Goal: Information Seeking & Learning: Learn about a topic

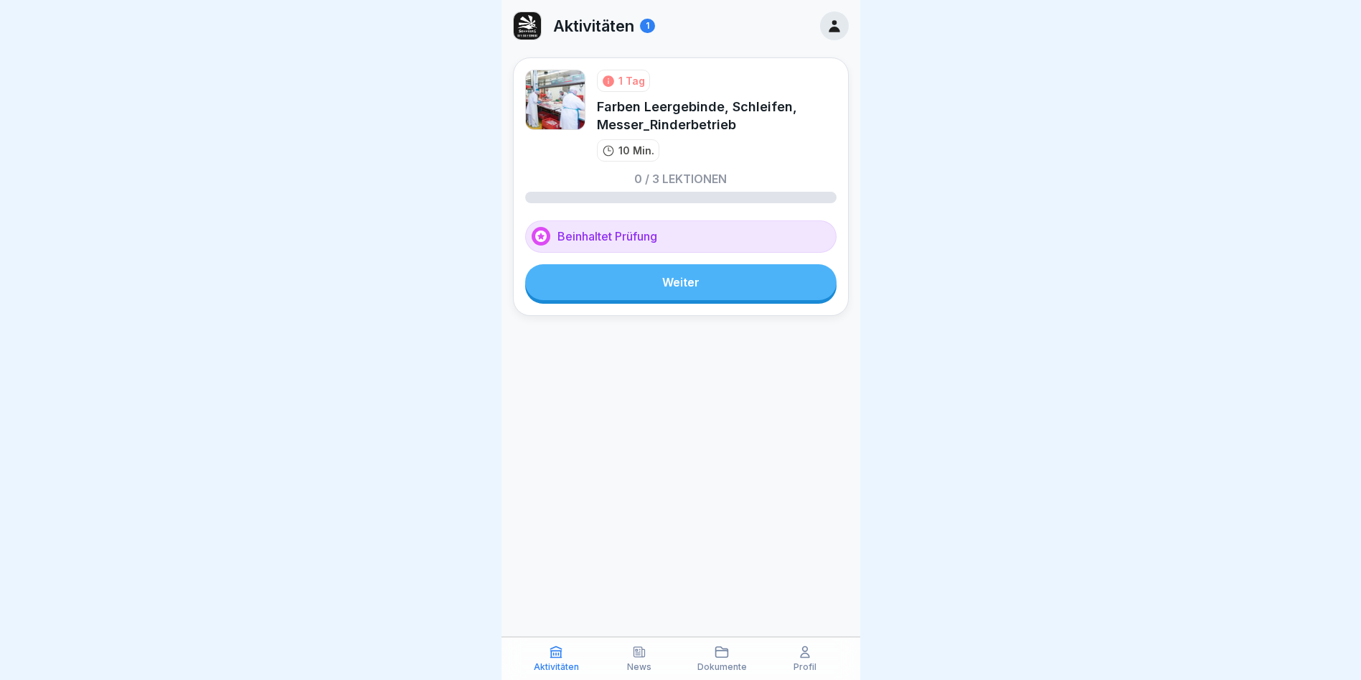
click at [661, 275] on link "Weiter" at bounding box center [680, 282] width 311 height 36
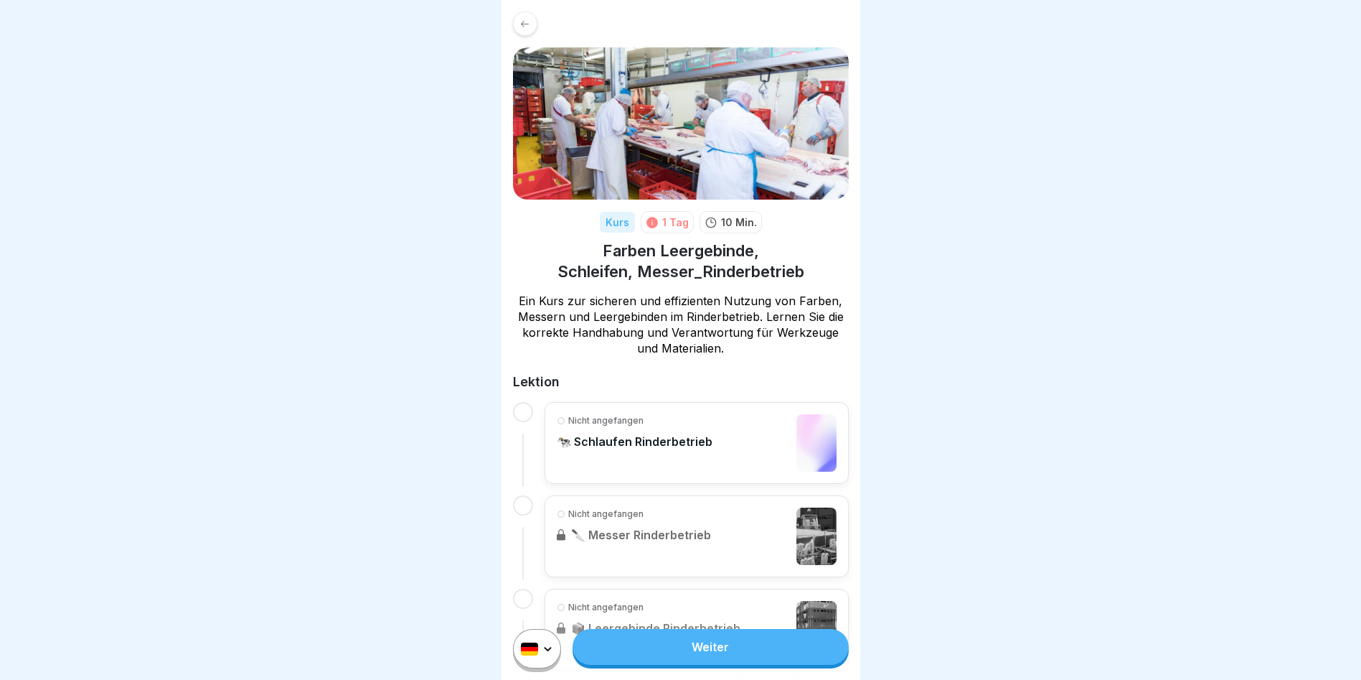
click at [682, 665] on link "Weiter" at bounding box center [711, 647] width 276 height 36
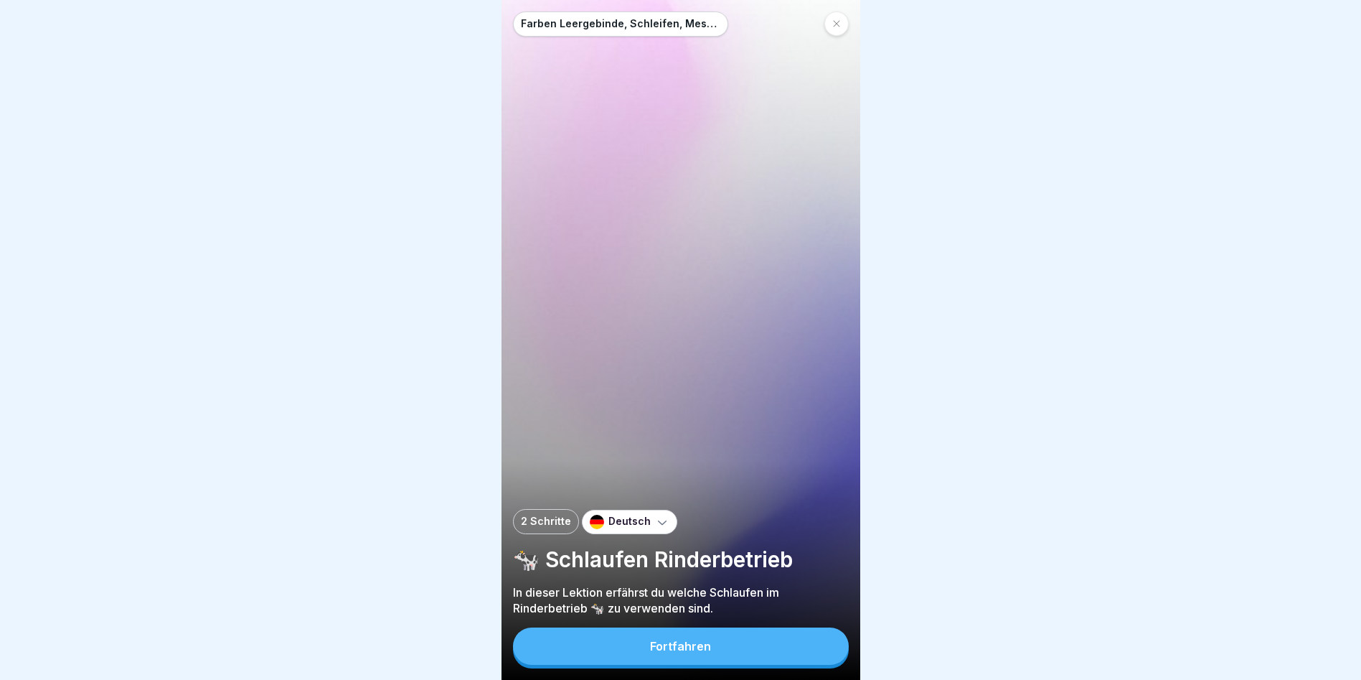
click at [655, 529] on icon at bounding box center [662, 522] width 14 height 14
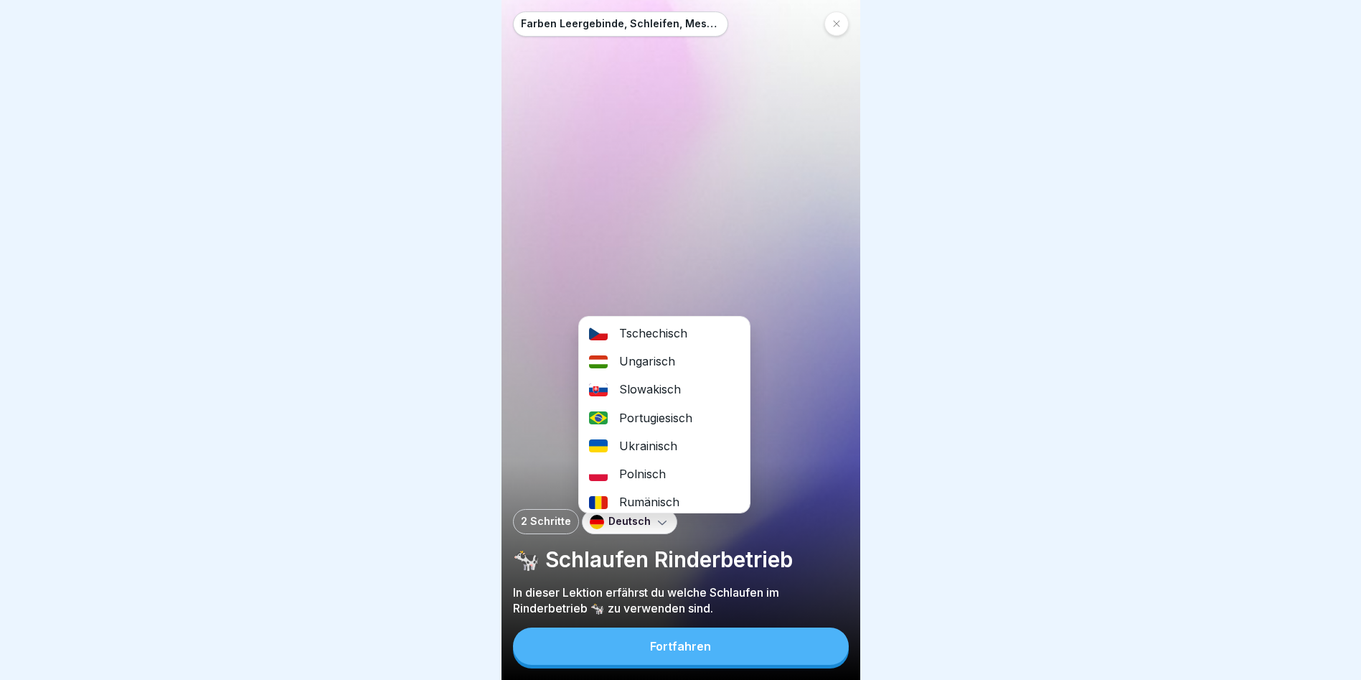
click at [666, 359] on div "Ungarisch" at bounding box center [664, 361] width 171 height 28
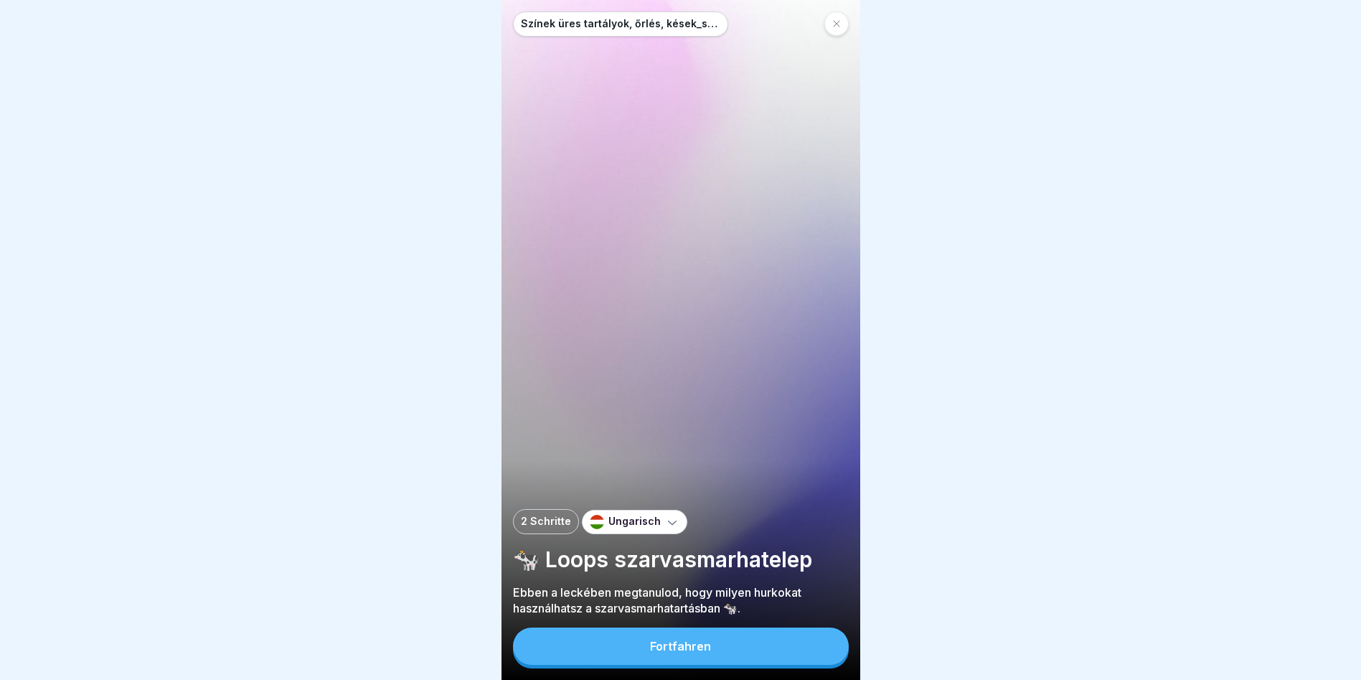
click at [662, 652] on div "Fortfahren" at bounding box center [680, 645] width 61 height 13
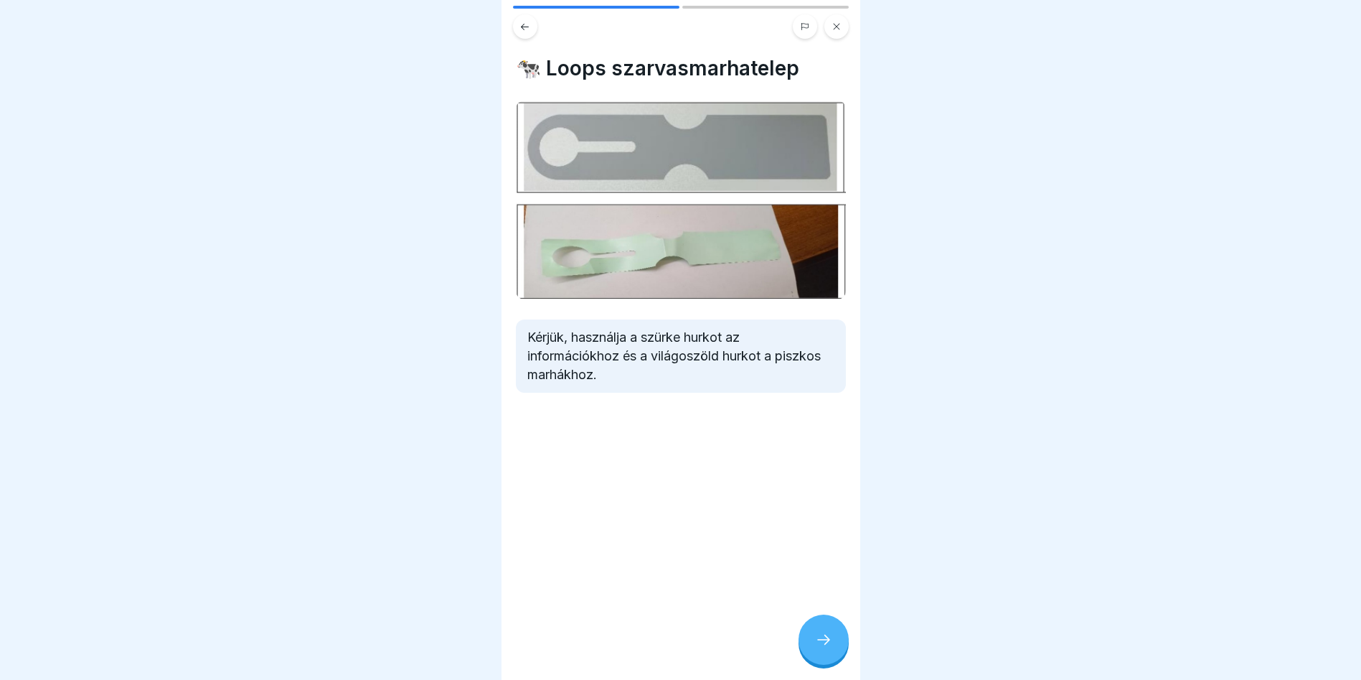
click at [822, 639] on div at bounding box center [824, 639] width 50 height 50
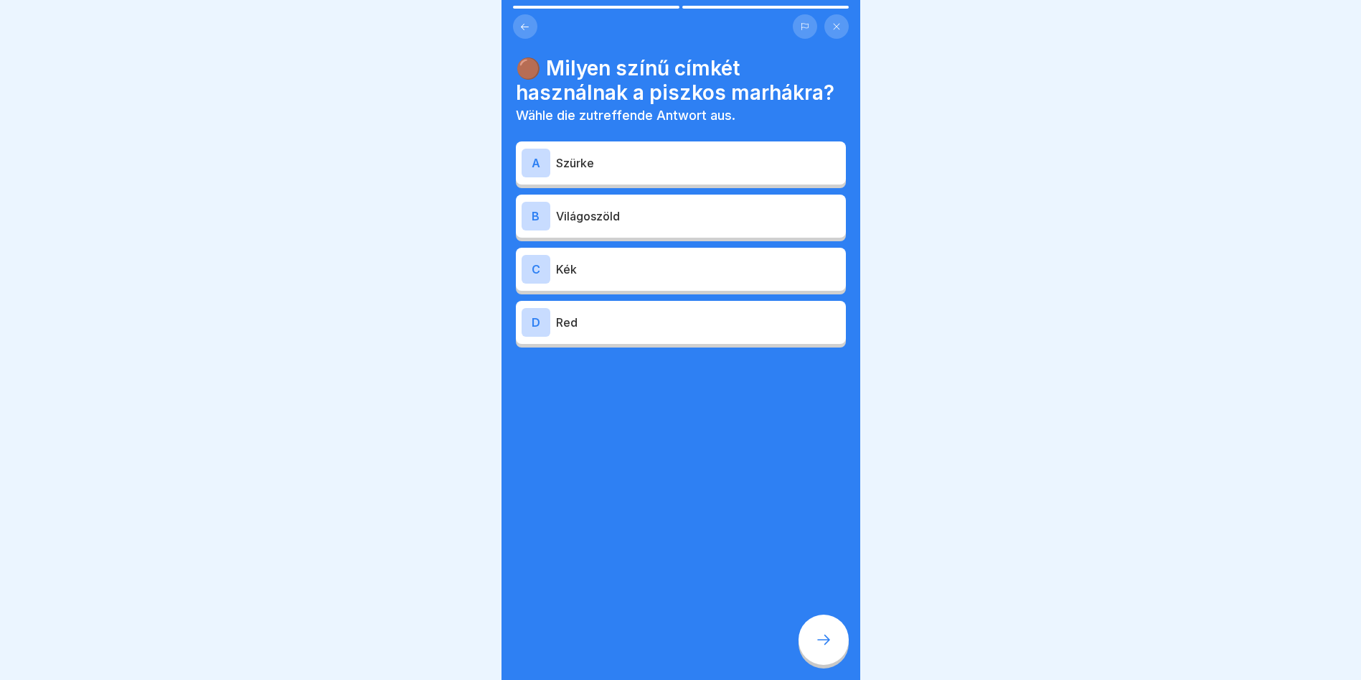
click at [535, 208] on div "B" at bounding box center [536, 216] width 29 height 29
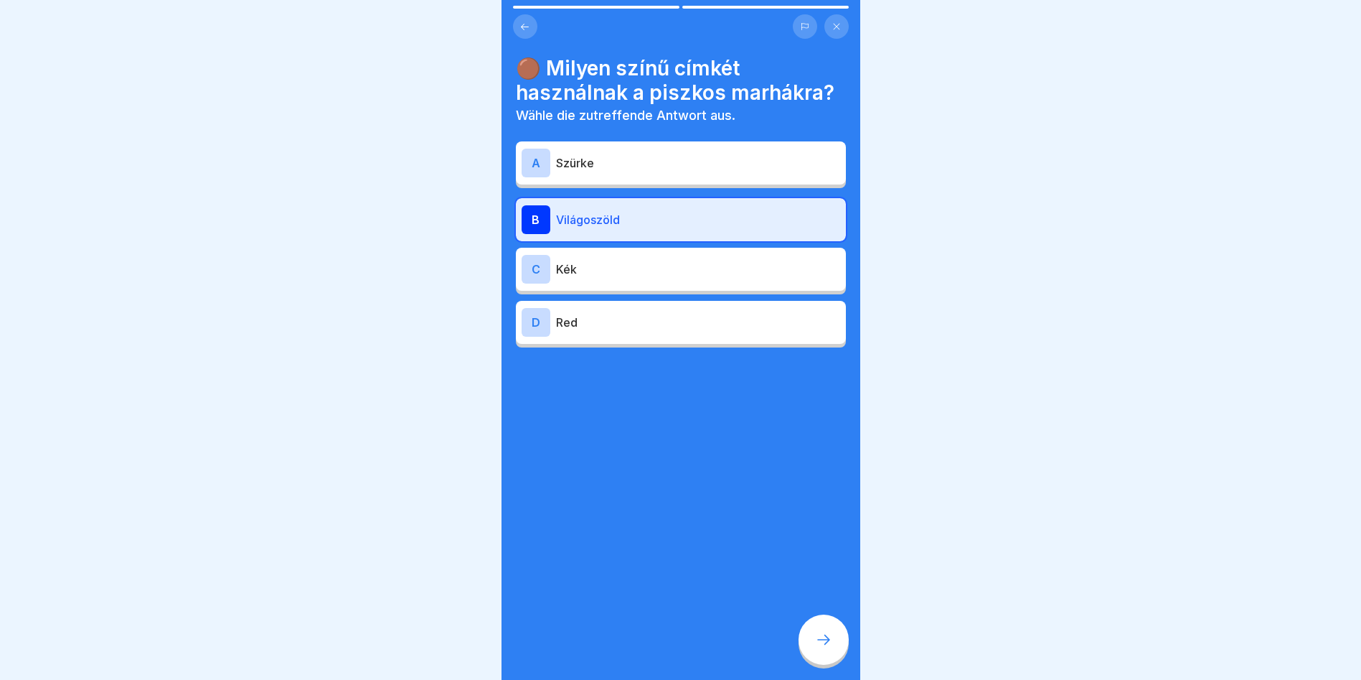
click at [830, 647] on icon at bounding box center [823, 639] width 17 height 17
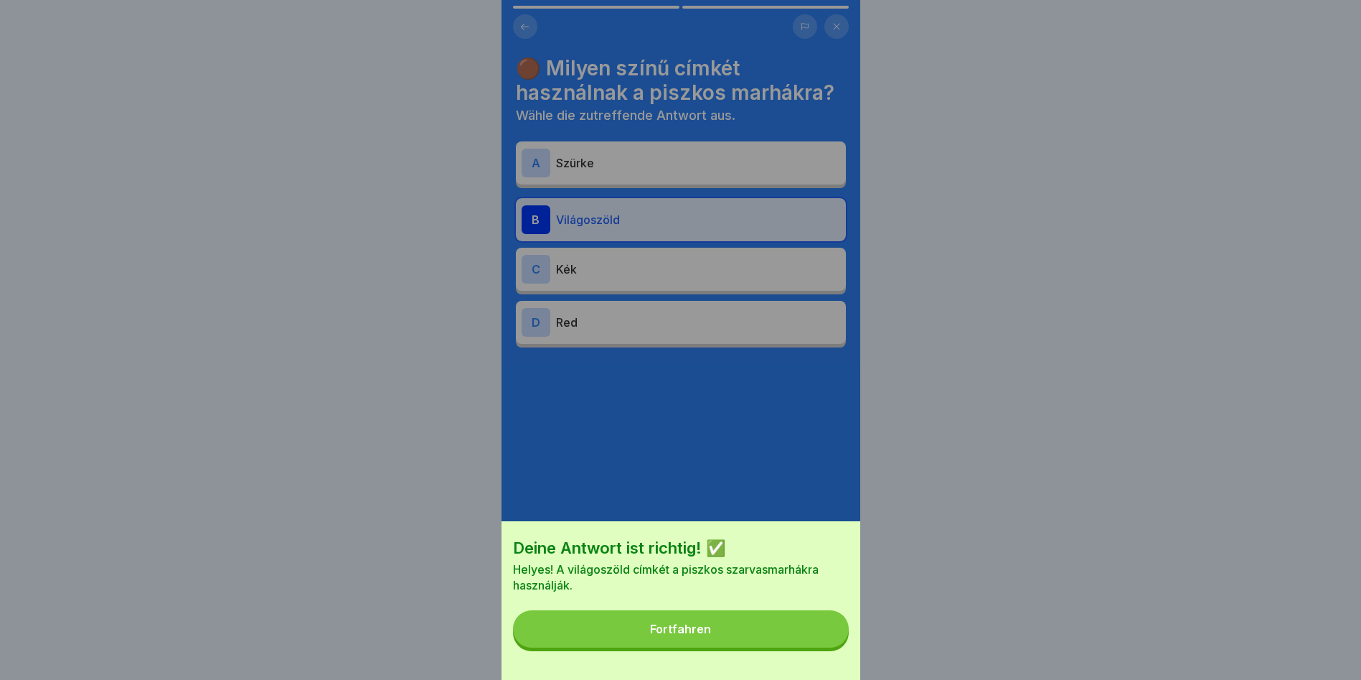
click at [822, 635] on button "Fortfahren" at bounding box center [681, 628] width 336 height 37
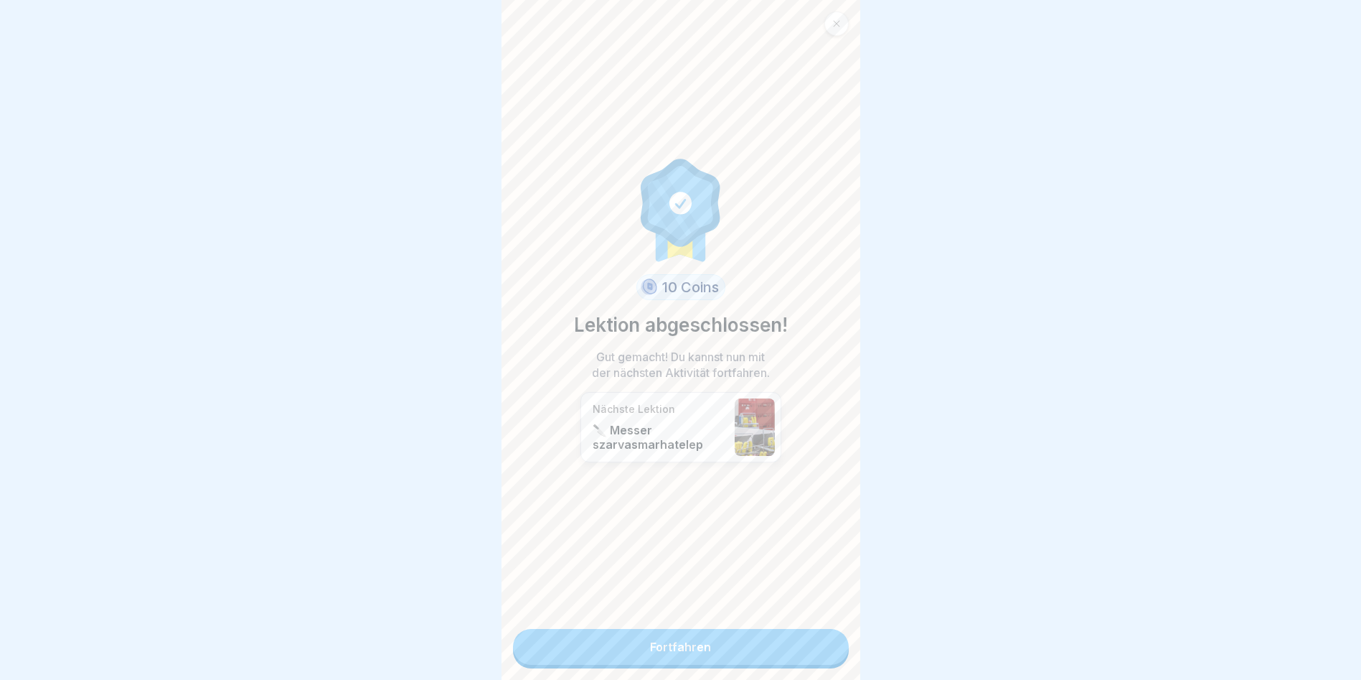
click at [792, 638] on link "Fortfahren" at bounding box center [681, 647] width 336 height 36
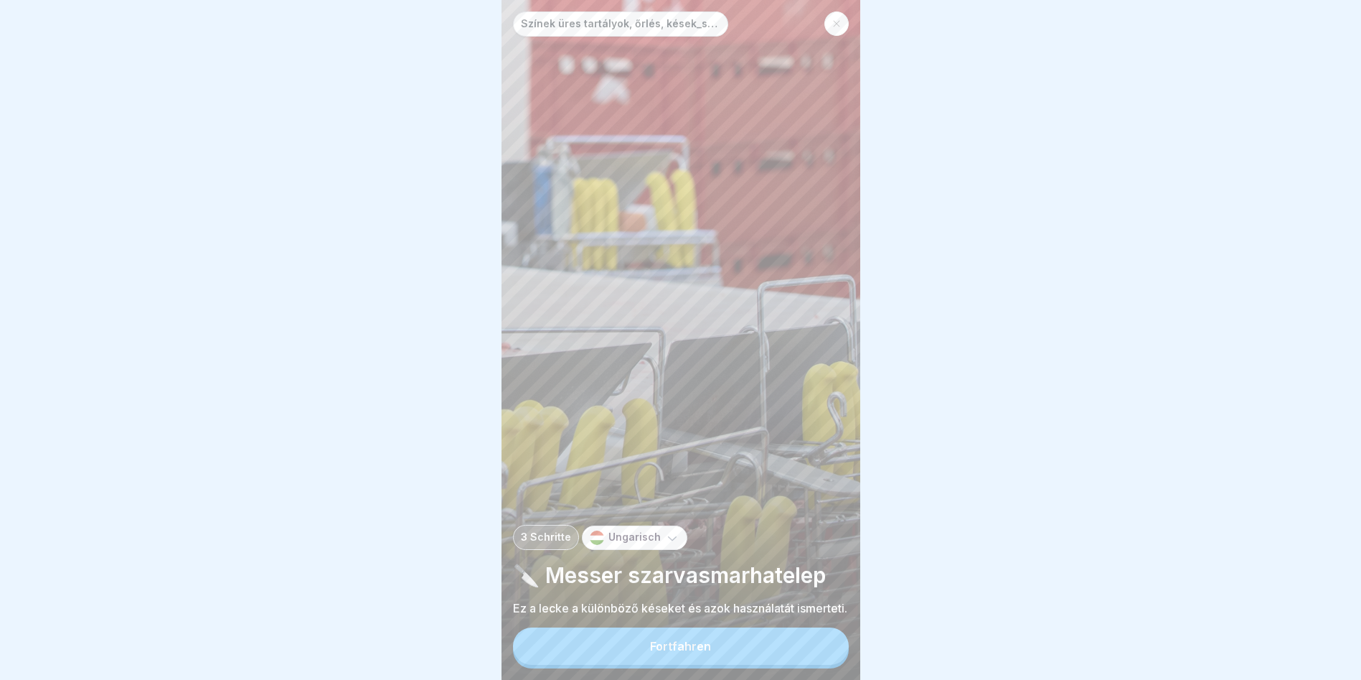
click at [742, 646] on button "Fortfahren" at bounding box center [681, 645] width 336 height 37
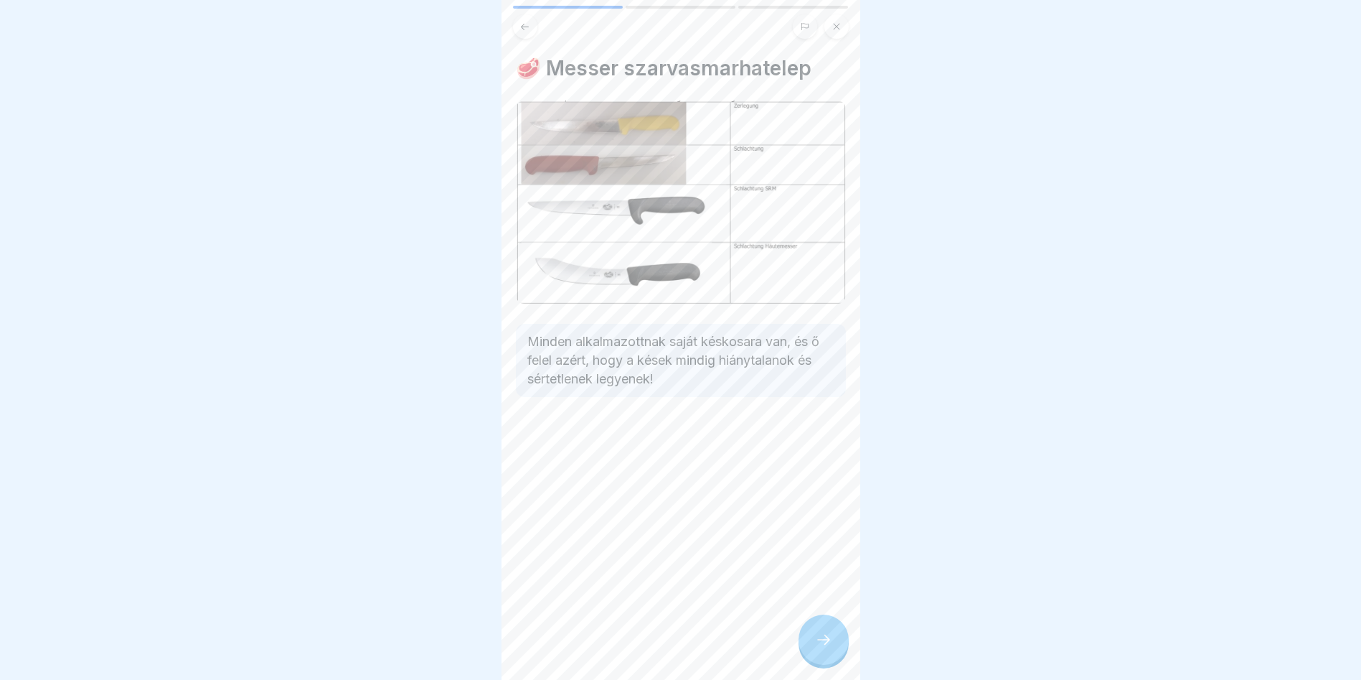
click at [822, 647] on icon at bounding box center [823, 639] width 17 height 17
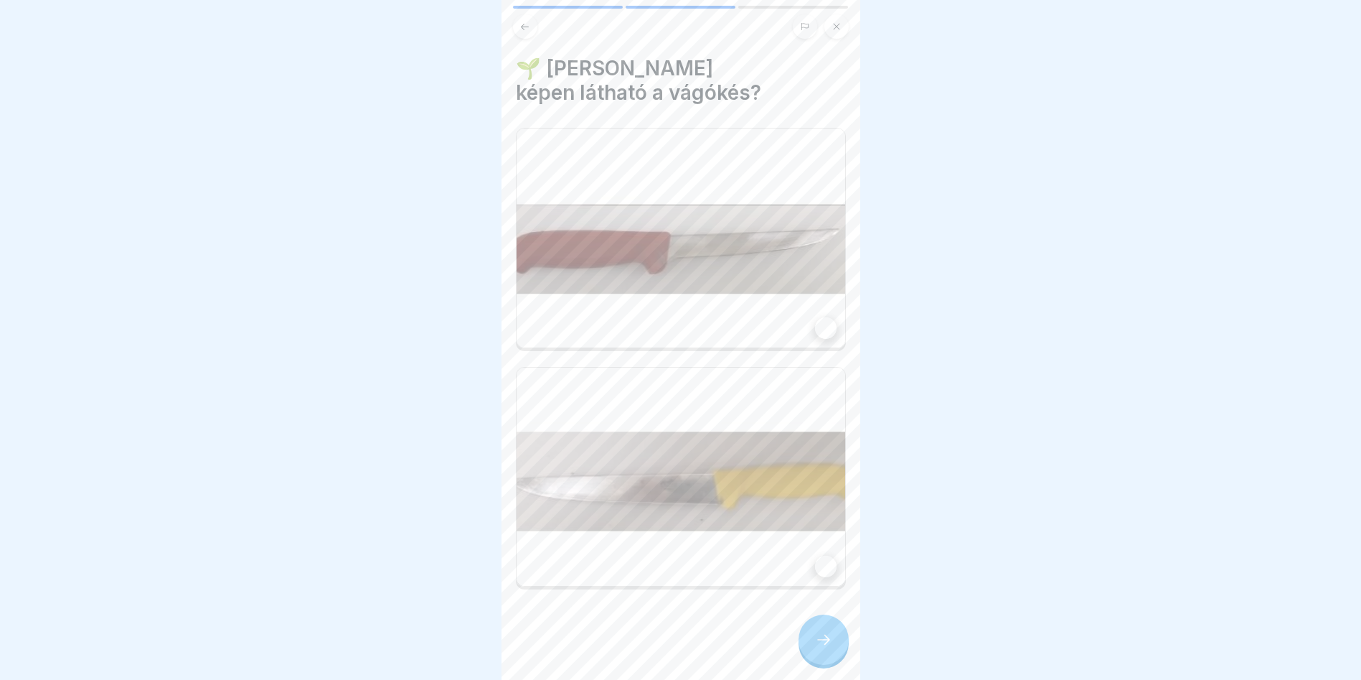
click at [815, 321] on div at bounding box center [826, 328] width 22 height 22
click at [825, 647] on icon at bounding box center [823, 639] width 17 height 17
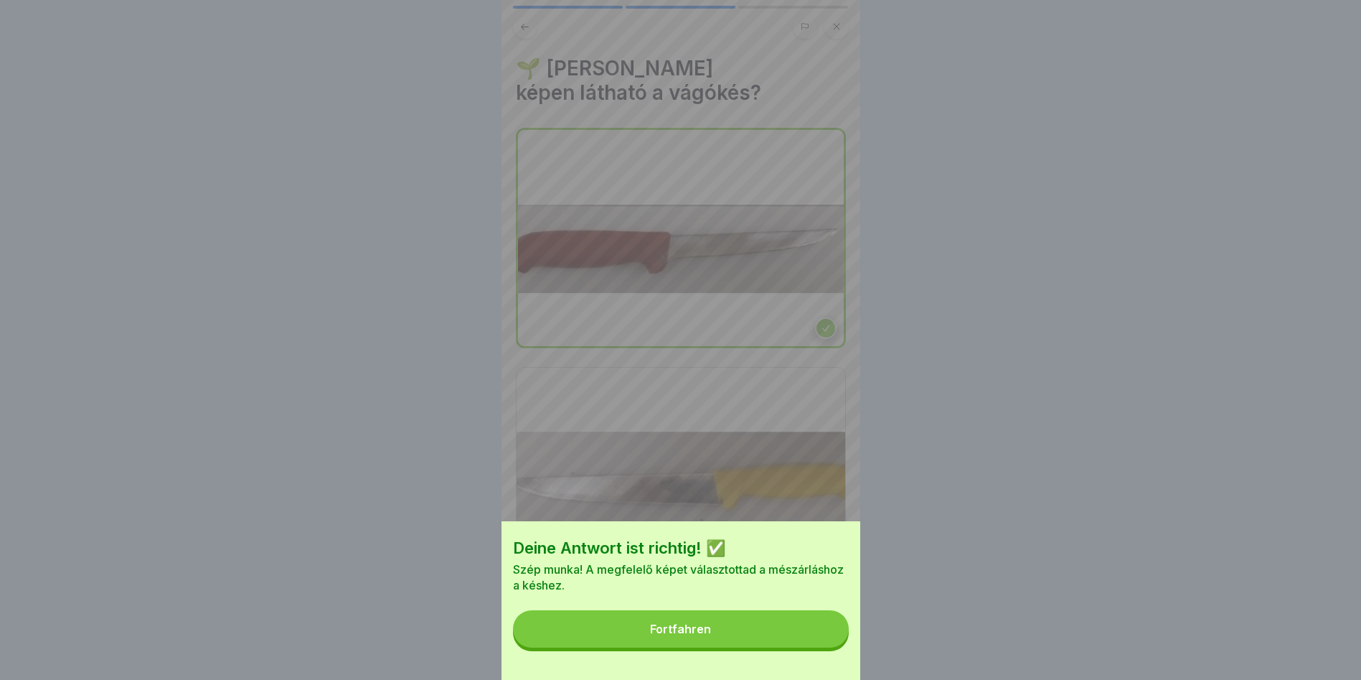
click at [792, 636] on button "Fortfahren" at bounding box center [681, 628] width 336 height 37
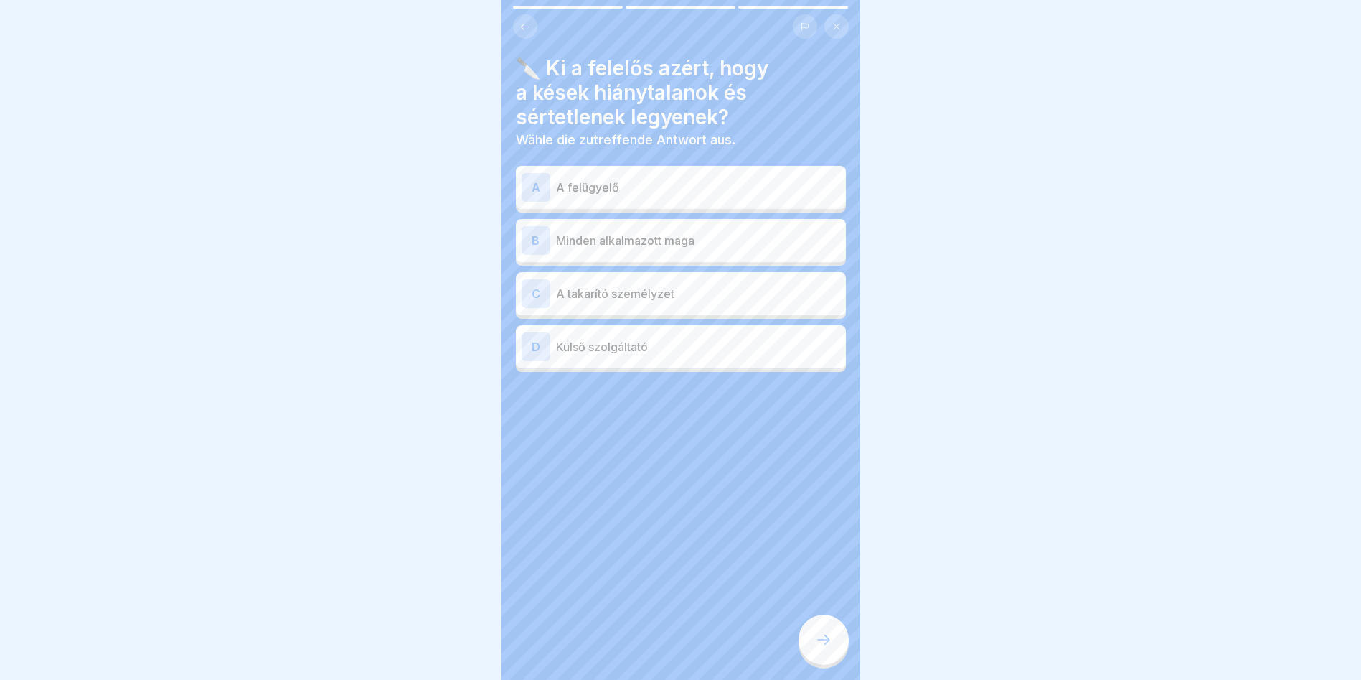
click at [535, 235] on div "B" at bounding box center [536, 240] width 29 height 29
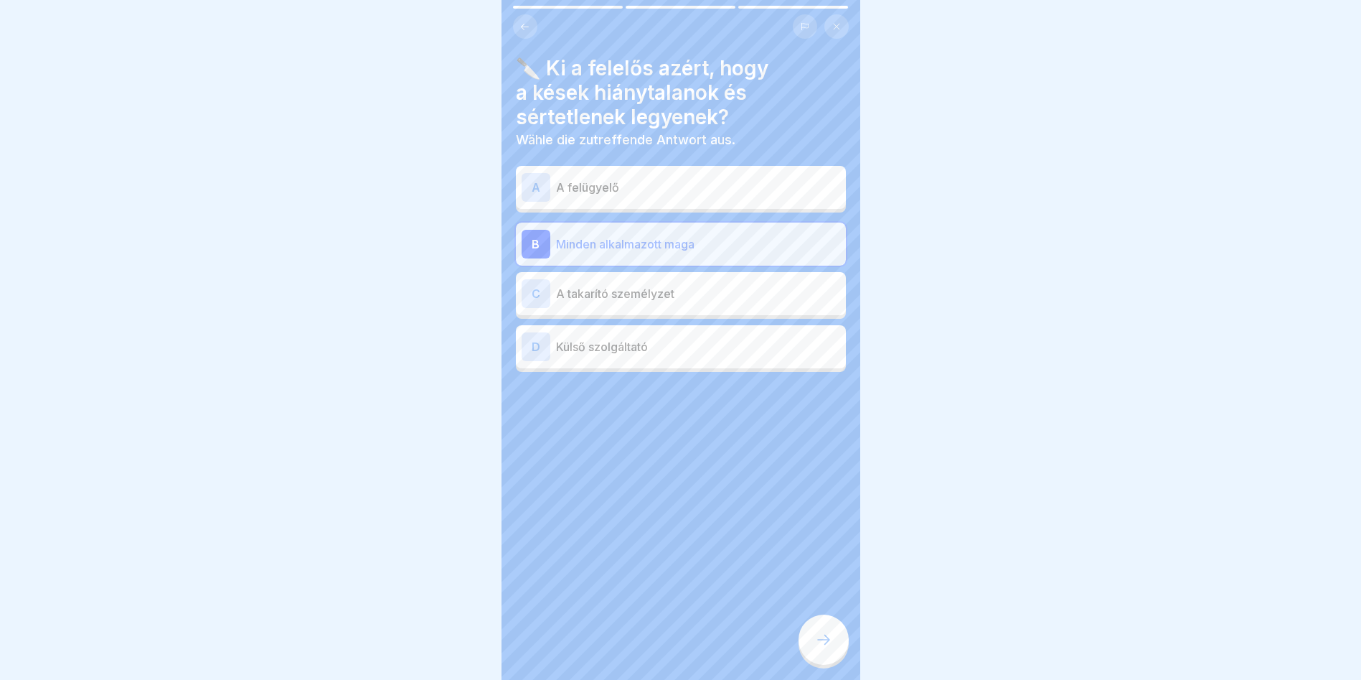
click at [823, 643] on div at bounding box center [824, 639] width 50 height 50
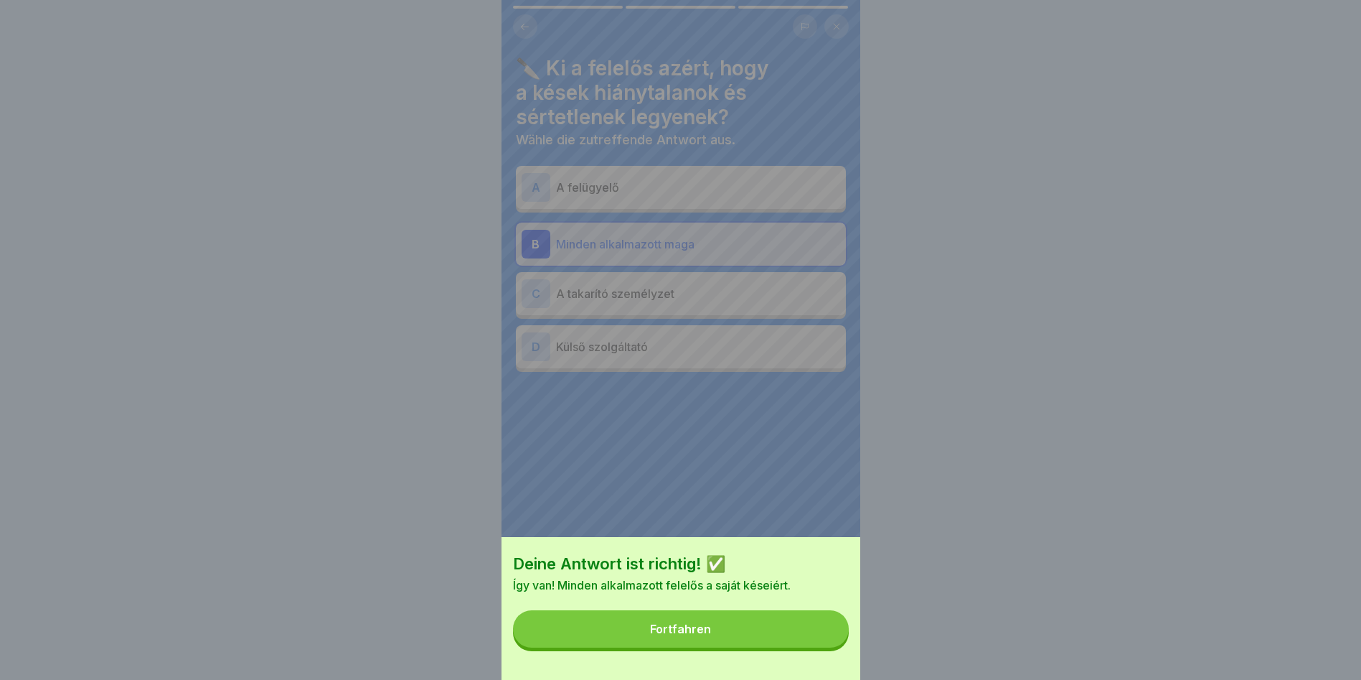
click at [824, 639] on button "Fortfahren" at bounding box center [681, 628] width 336 height 37
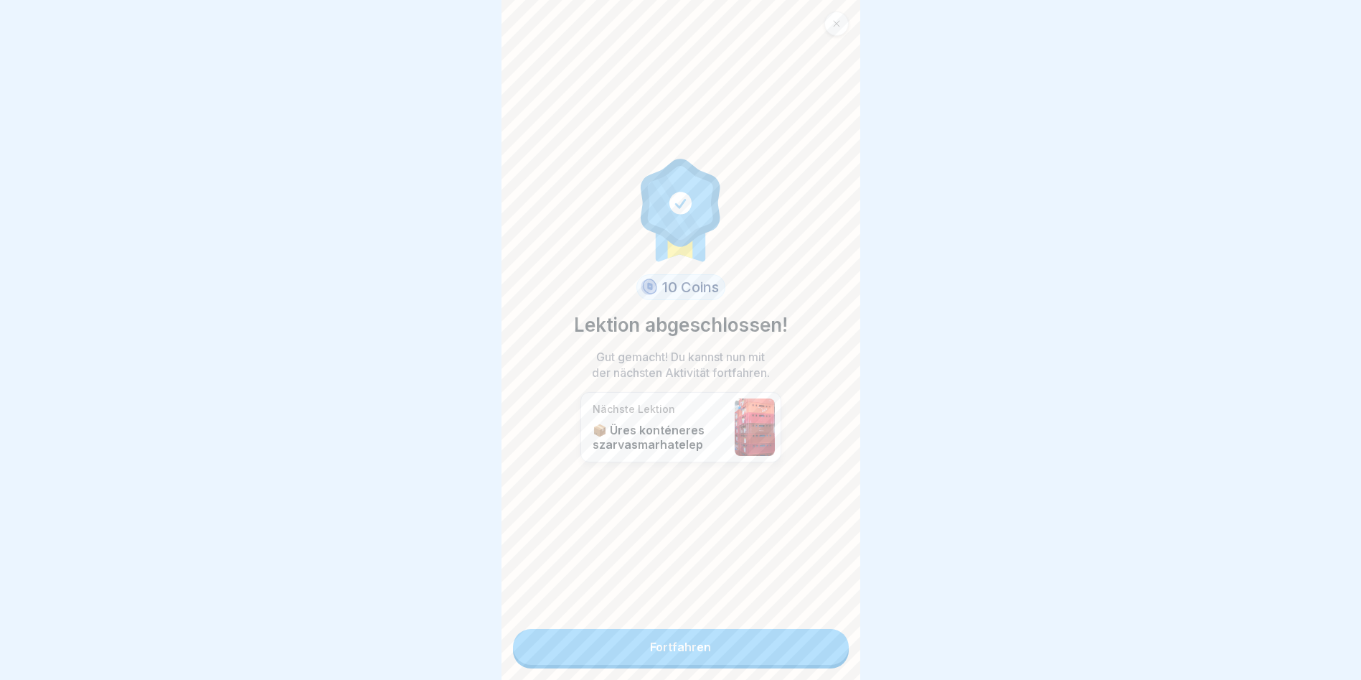
click at [792, 638] on link "Fortfahren" at bounding box center [681, 647] width 336 height 36
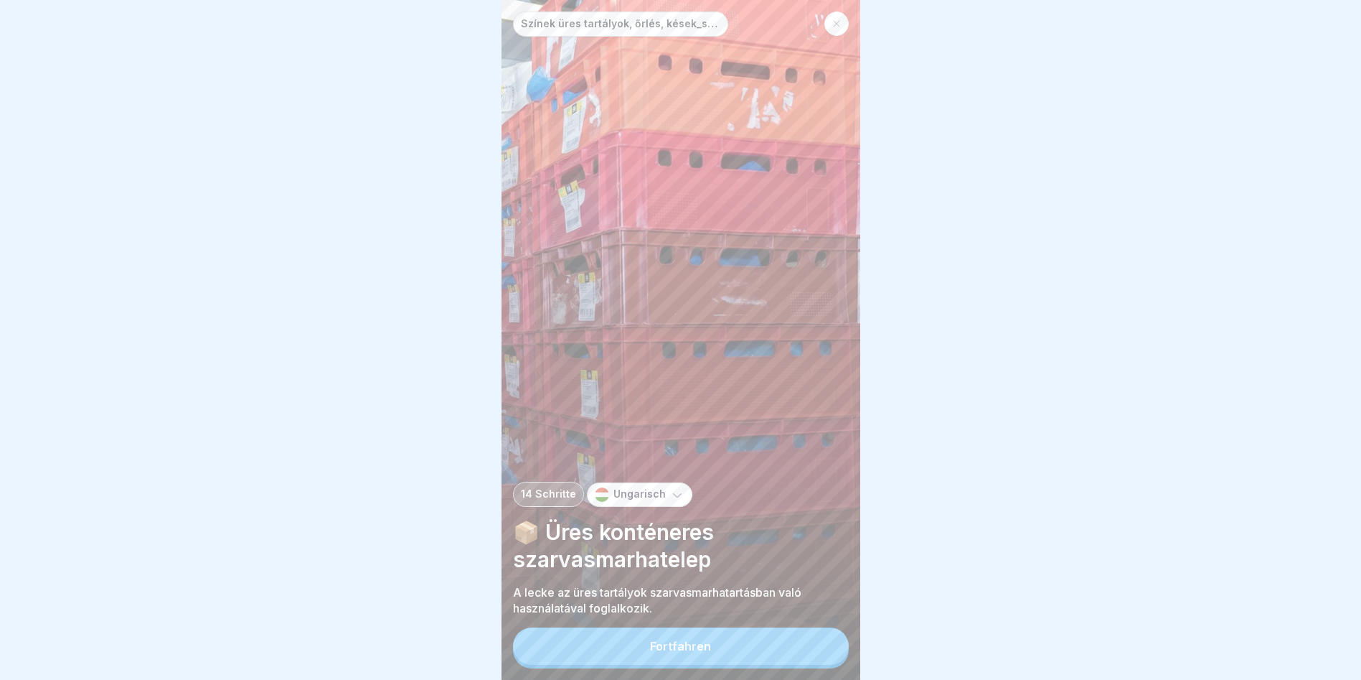
click at [795, 643] on button "Fortfahren" at bounding box center [681, 645] width 336 height 37
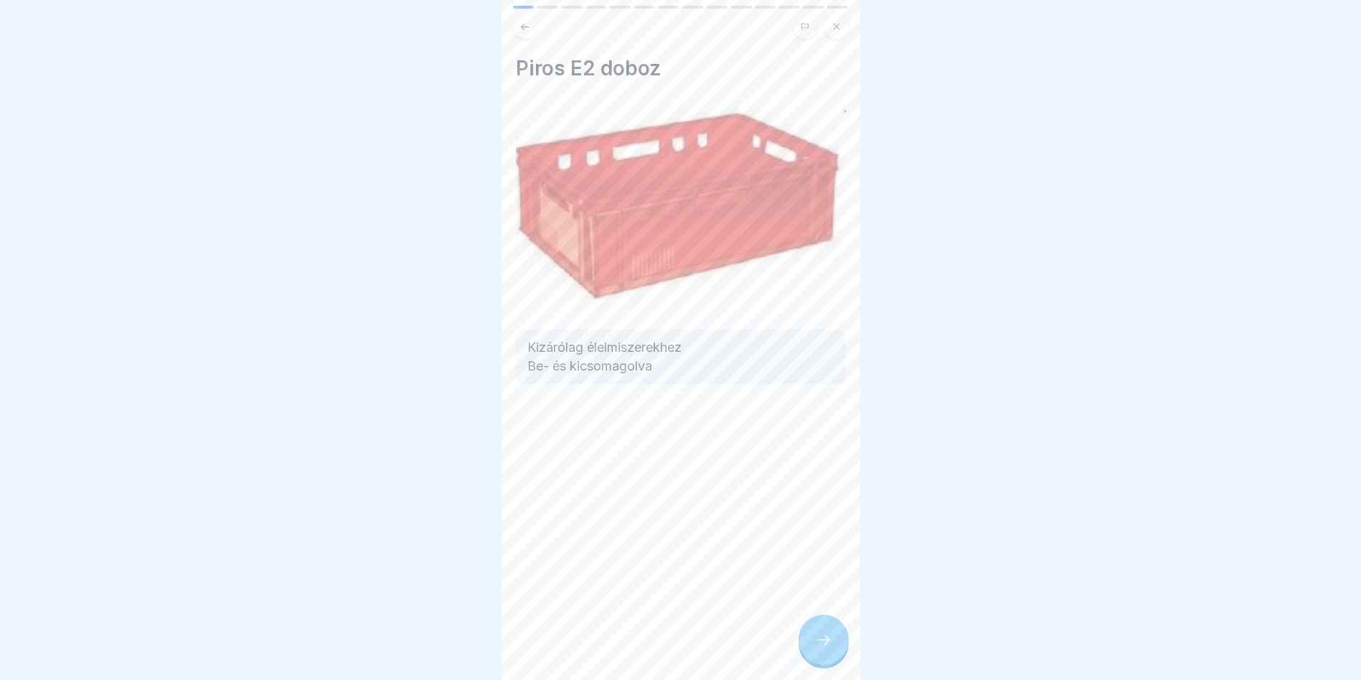
click at [834, 648] on div at bounding box center [824, 639] width 50 height 50
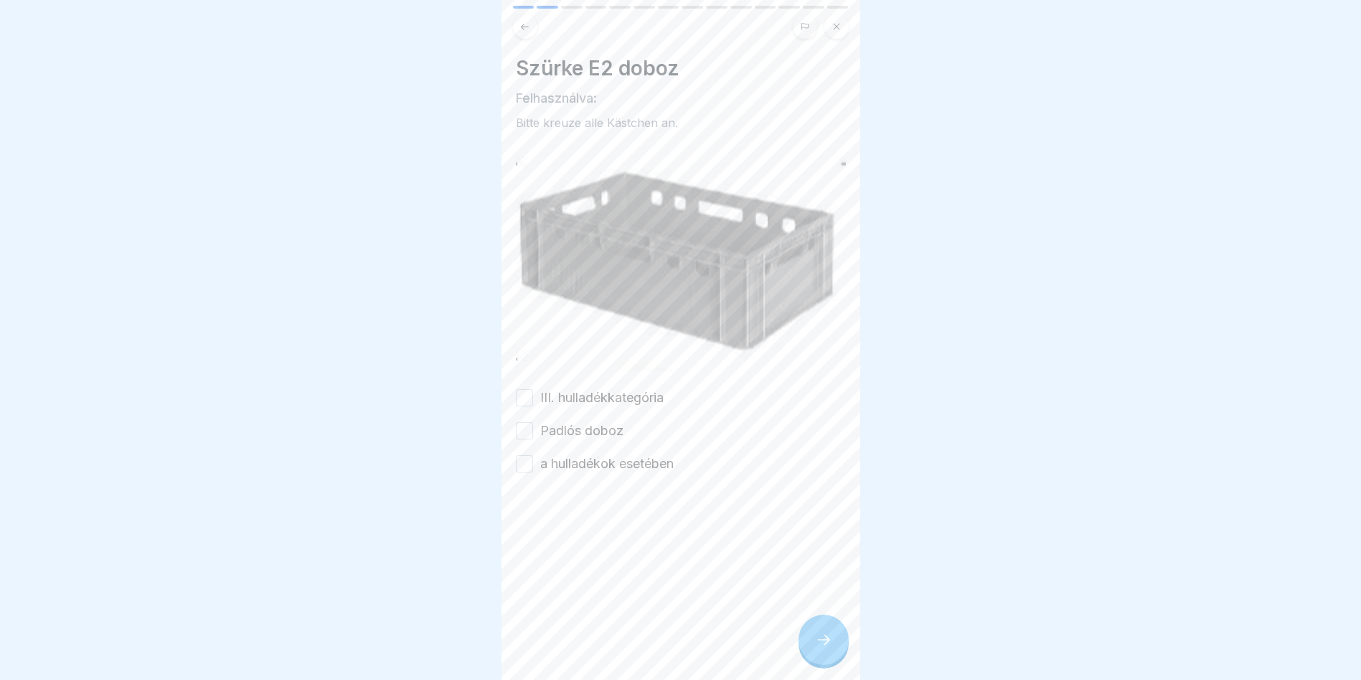
click at [832, 648] on icon at bounding box center [823, 639] width 17 height 17
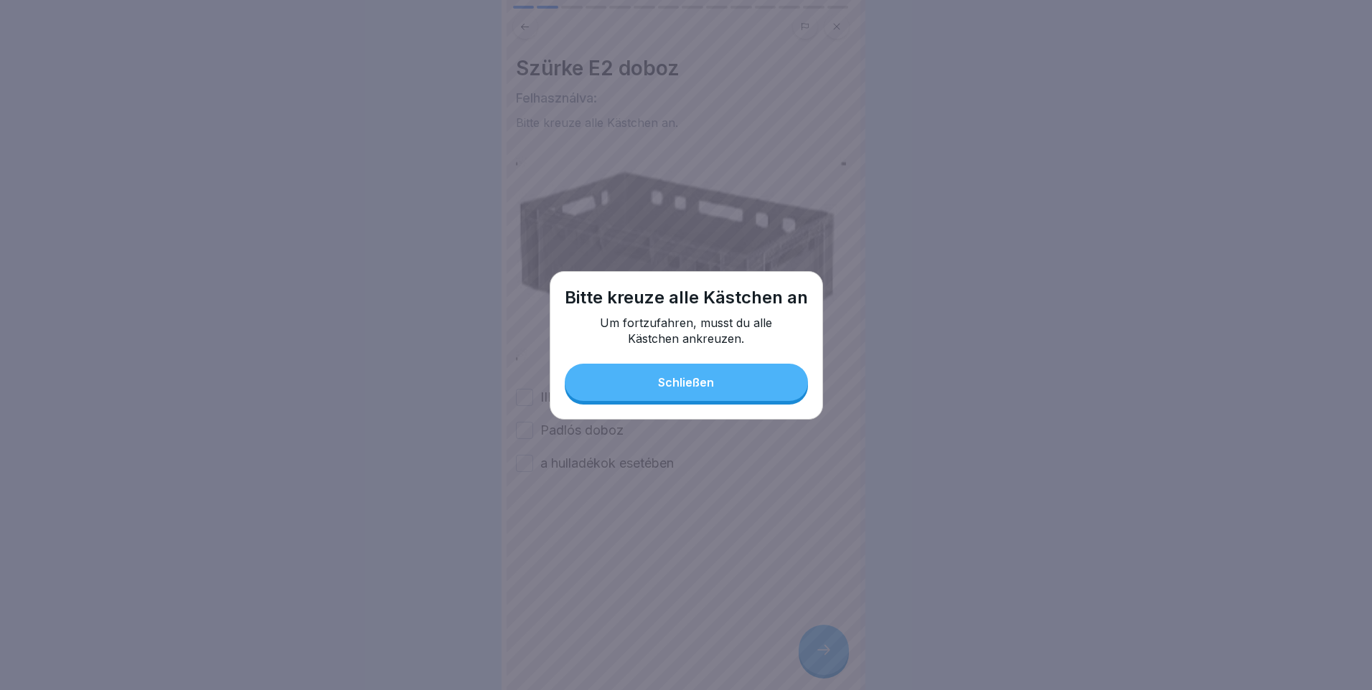
click at [690, 384] on div "Schließen" at bounding box center [686, 382] width 56 height 13
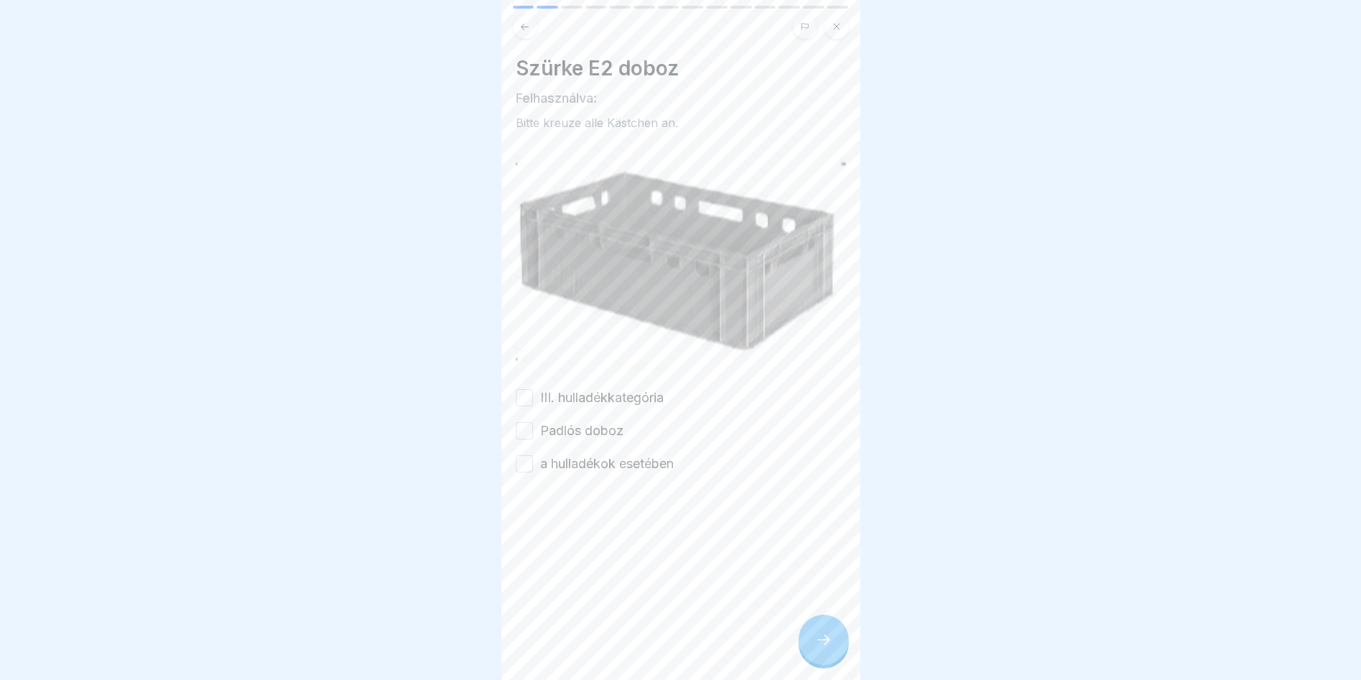
click at [522, 389] on button "III. hulladékkategória" at bounding box center [524, 397] width 17 height 17
click at [532, 422] on button "Padlós doboz" at bounding box center [524, 430] width 17 height 17
click at [541, 458] on div "a hulladékok esetében" at bounding box center [595, 463] width 158 height 19
click at [527, 456] on button "a hulladékok esetében" at bounding box center [524, 463] width 17 height 17
click at [829, 648] on icon at bounding box center [823, 639] width 17 height 17
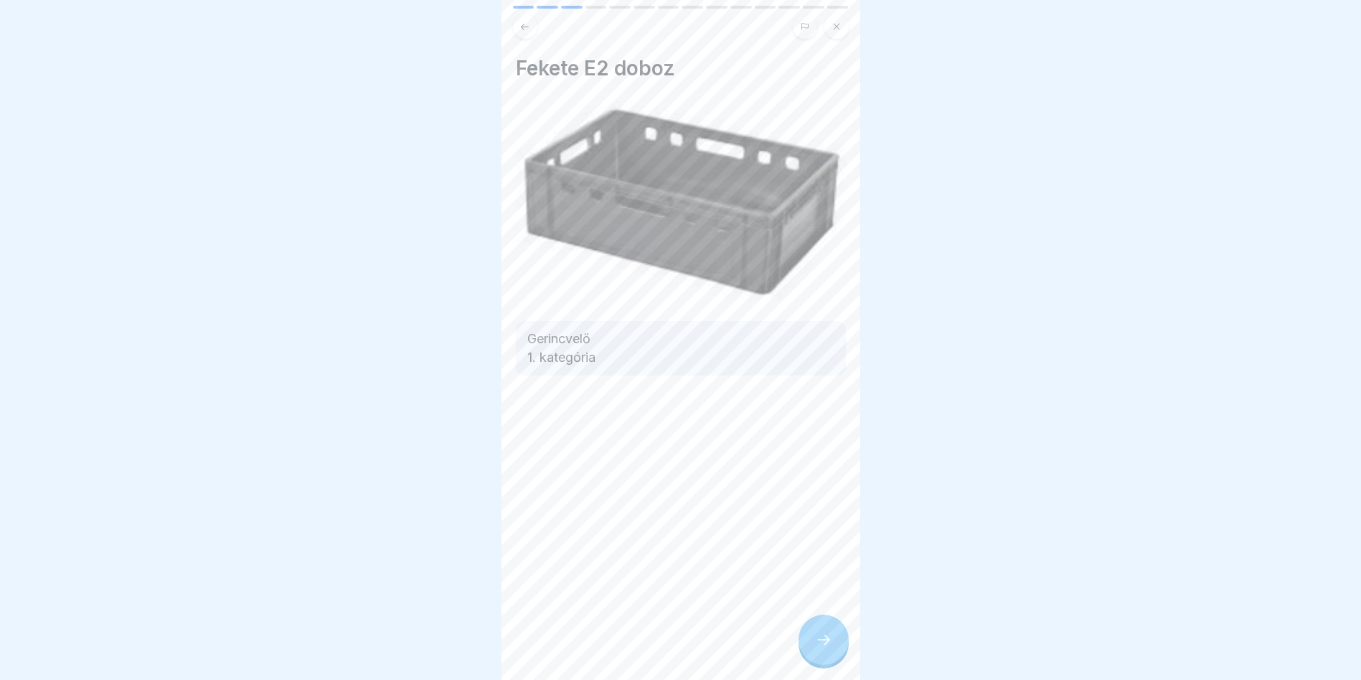
click at [827, 647] on icon at bounding box center [823, 639] width 17 height 17
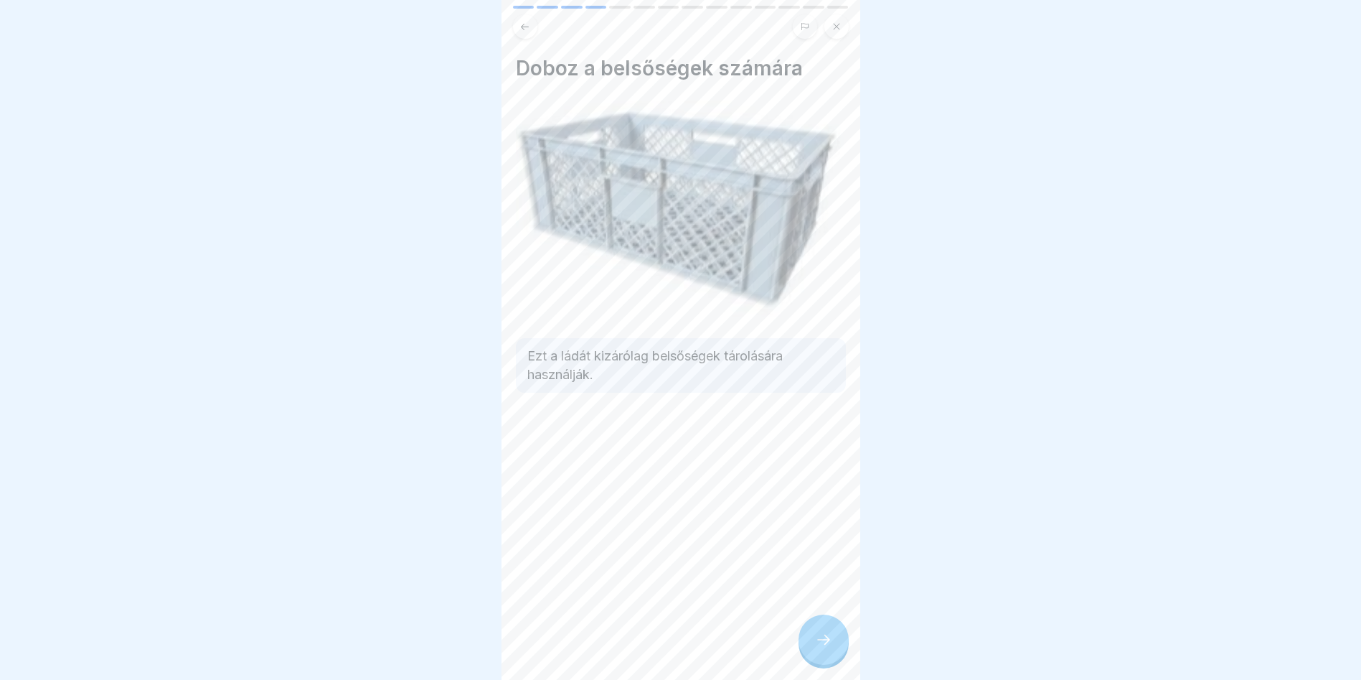
click at [828, 647] on icon at bounding box center [823, 639] width 17 height 17
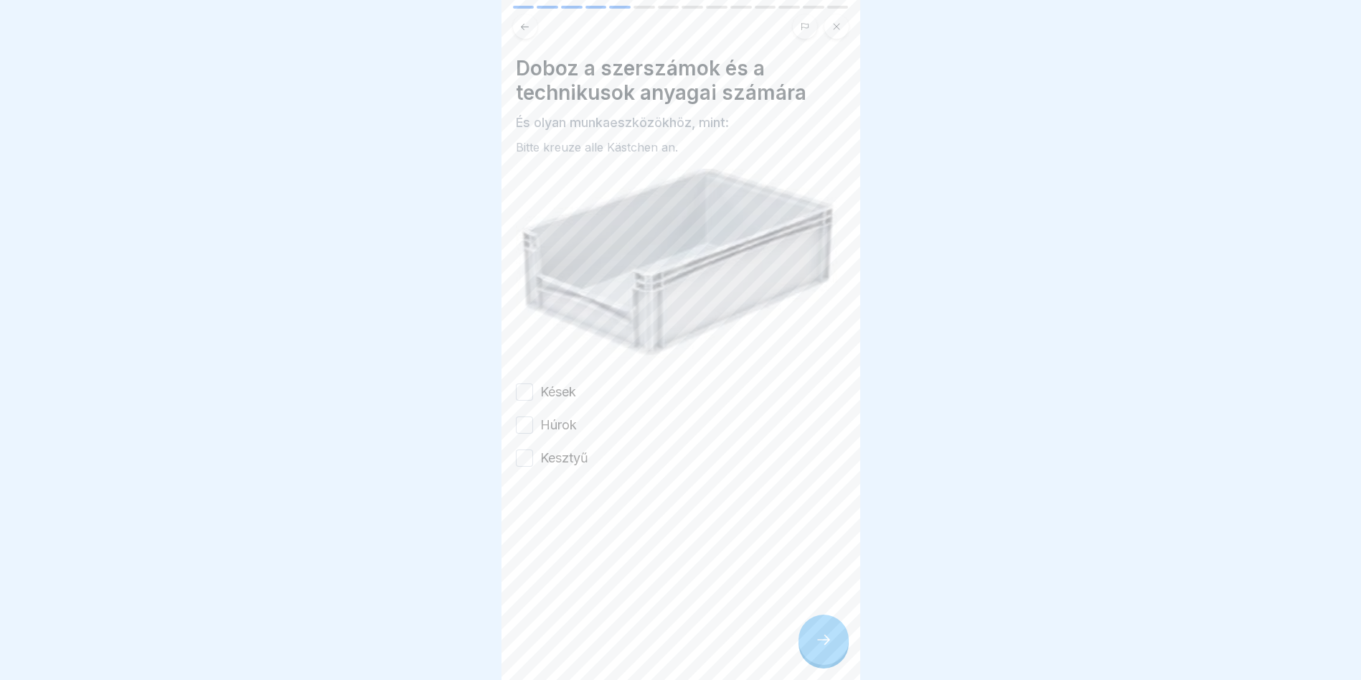
click at [528, 383] on button "Kések" at bounding box center [524, 391] width 17 height 17
click at [527, 416] on button "Húrok" at bounding box center [524, 424] width 17 height 17
drag, startPoint x: 525, startPoint y: 442, endPoint x: 533, endPoint y: 445, distance: 8.4
click at [533, 449] on div "Kesztyű" at bounding box center [552, 458] width 72 height 19
click at [529, 449] on button "Kesztyű" at bounding box center [524, 457] width 17 height 17
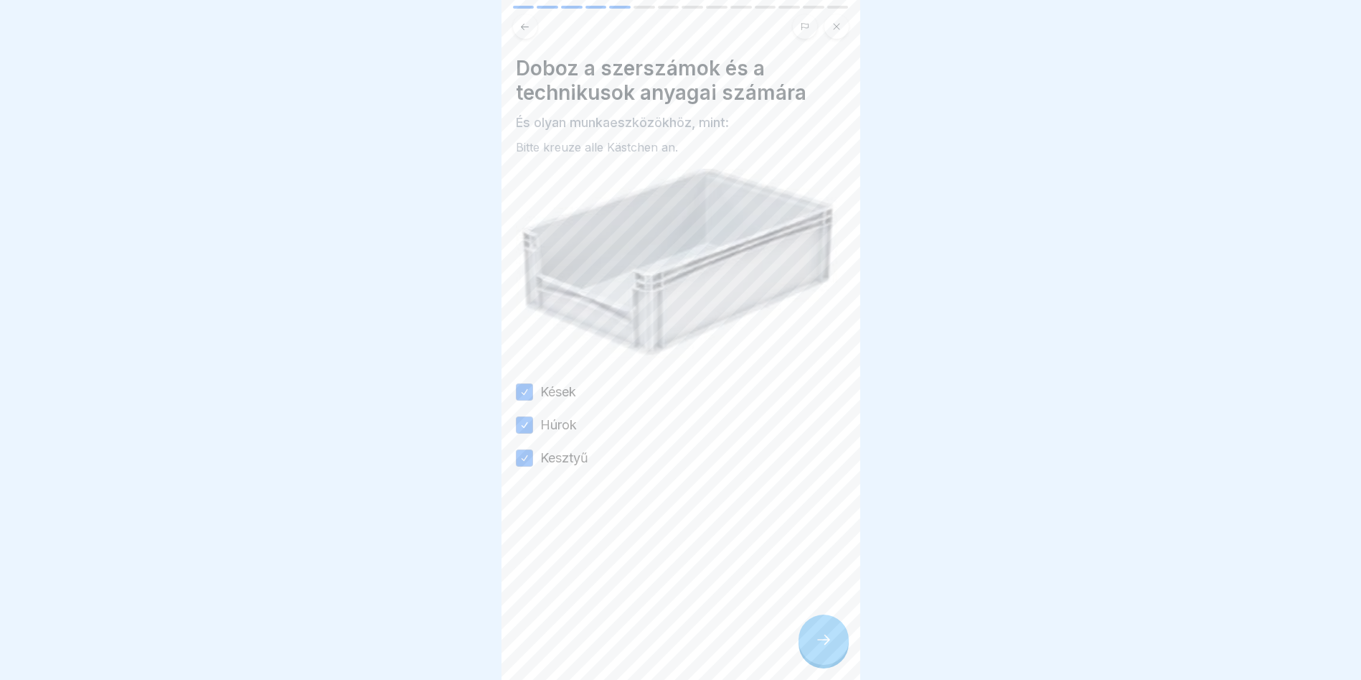
click at [809, 644] on div at bounding box center [824, 639] width 50 height 50
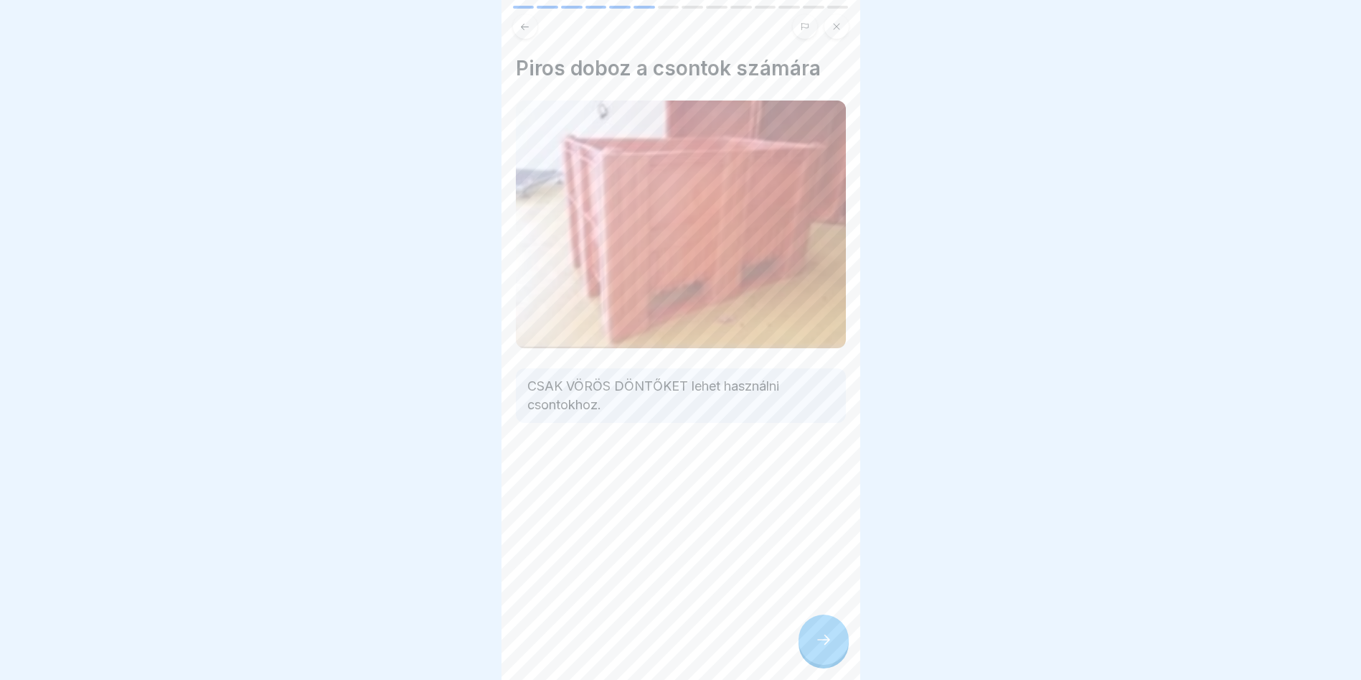
click at [816, 644] on icon at bounding box center [823, 639] width 17 height 17
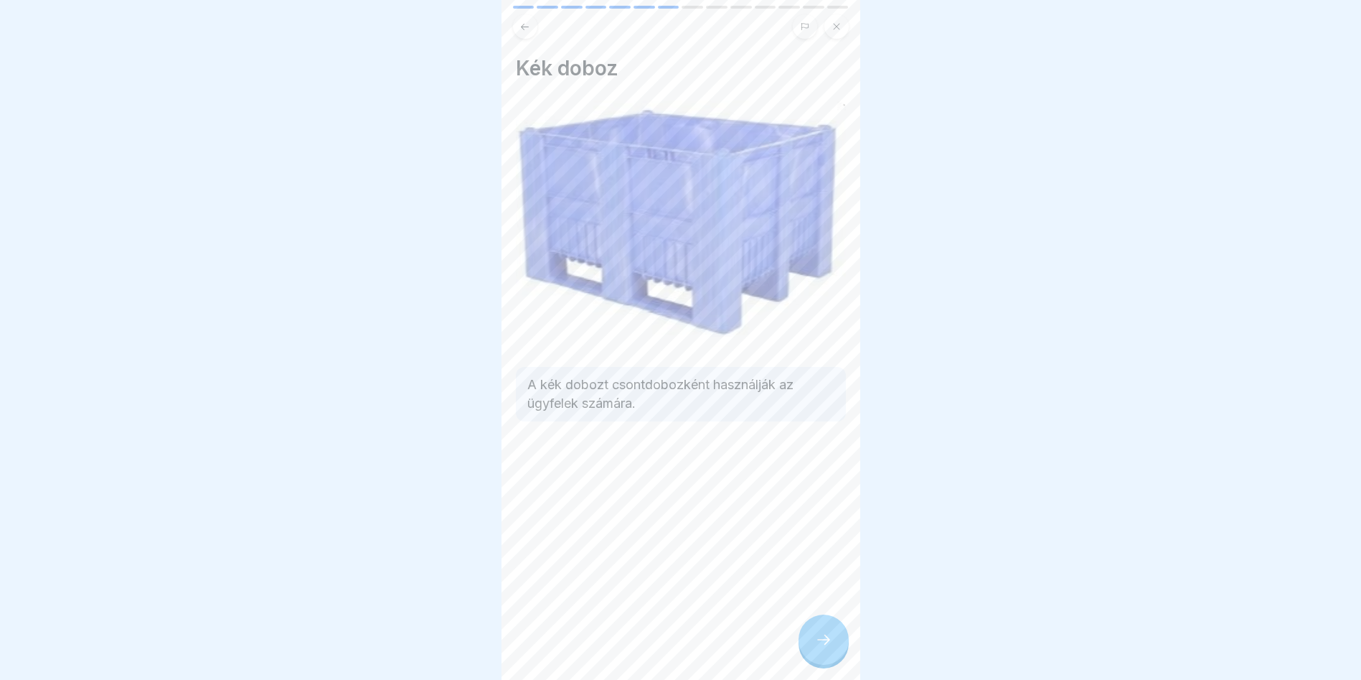
click at [816, 644] on icon at bounding box center [823, 639] width 17 height 17
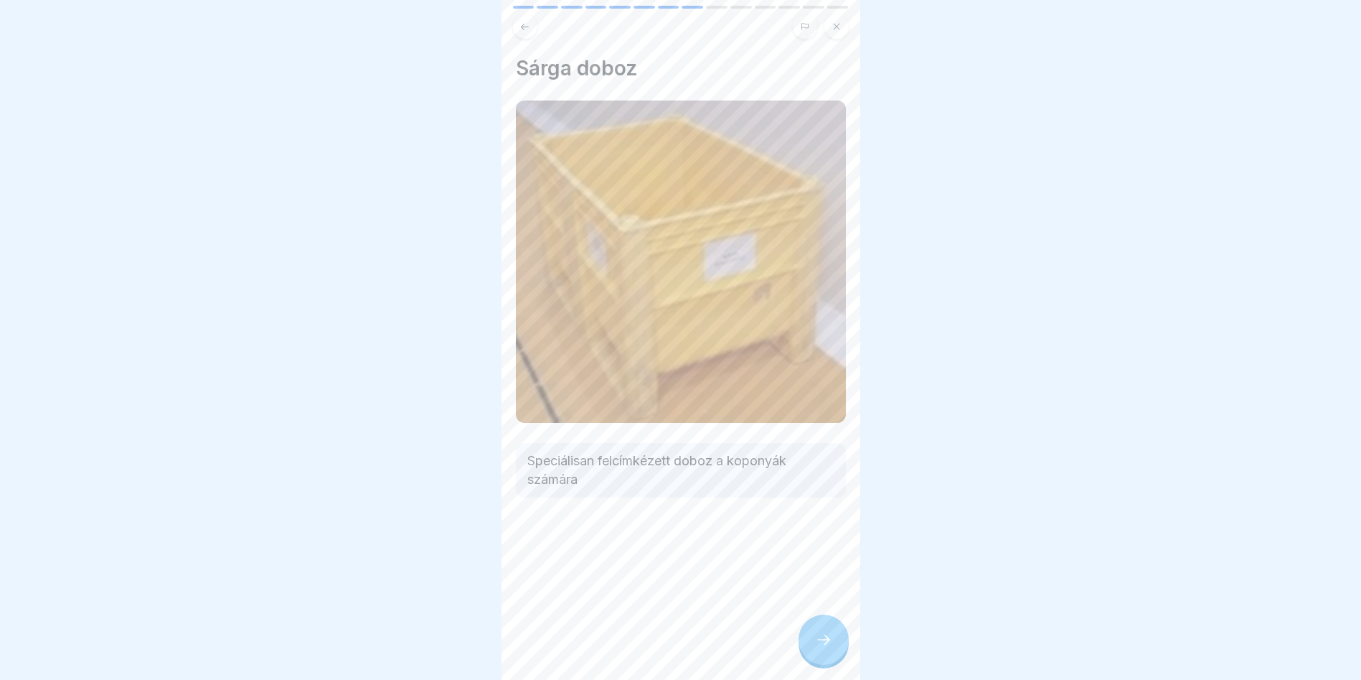
click at [816, 644] on icon at bounding box center [823, 639] width 17 height 17
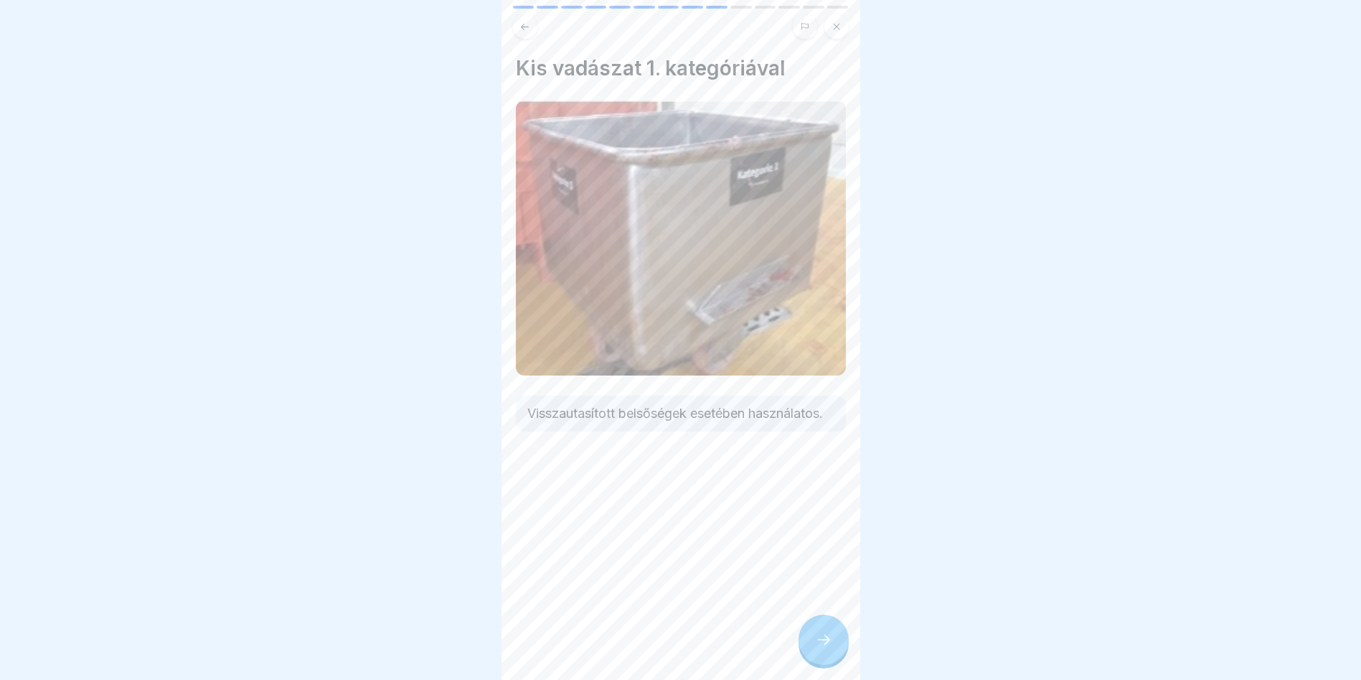
click at [817, 644] on icon at bounding box center [823, 639] width 17 height 17
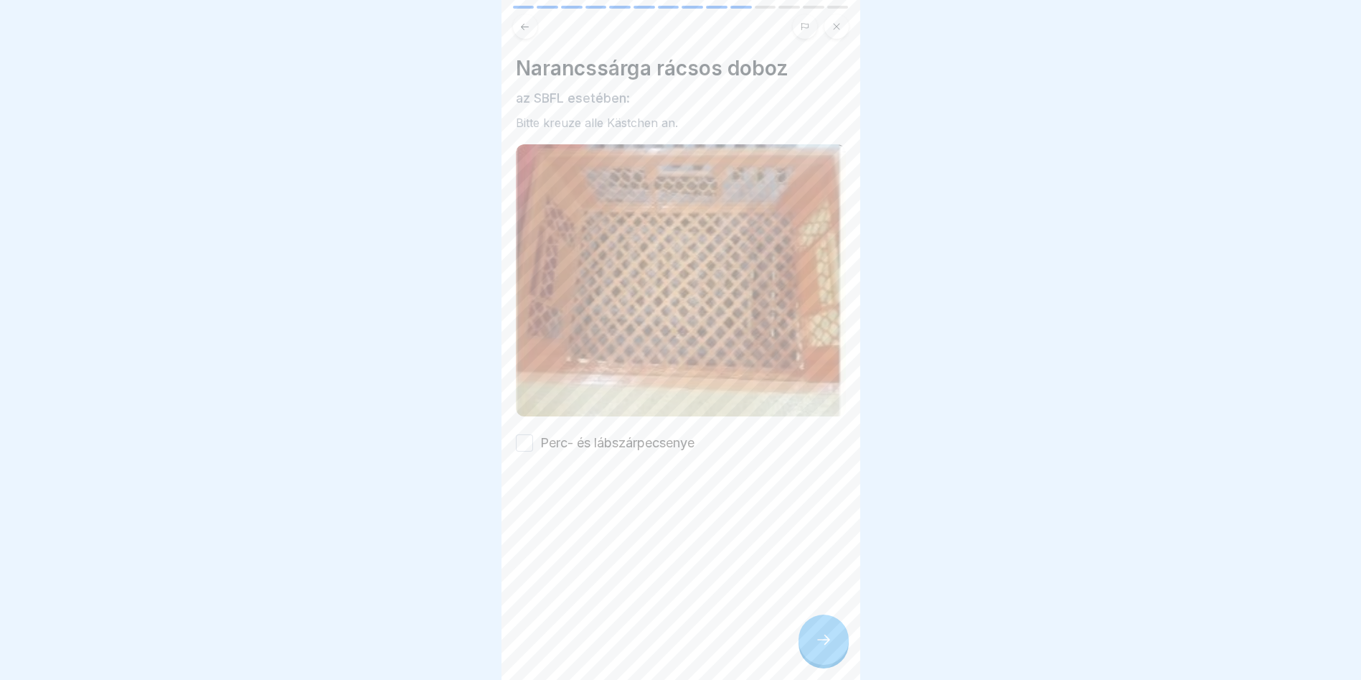
click at [525, 434] on button "Perc- és lábszárpecsenye" at bounding box center [524, 442] width 17 height 17
click at [827, 647] on icon at bounding box center [823, 639] width 17 height 17
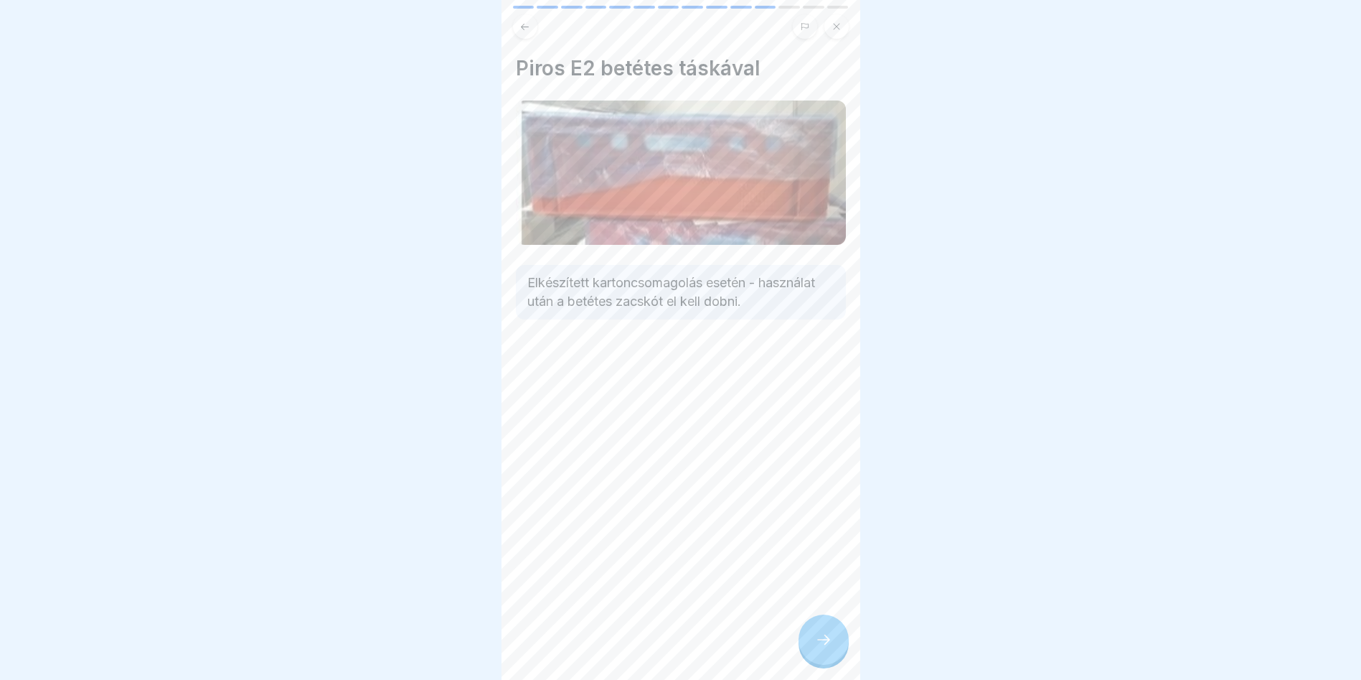
click at [824, 647] on icon at bounding box center [823, 639] width 17 height 17
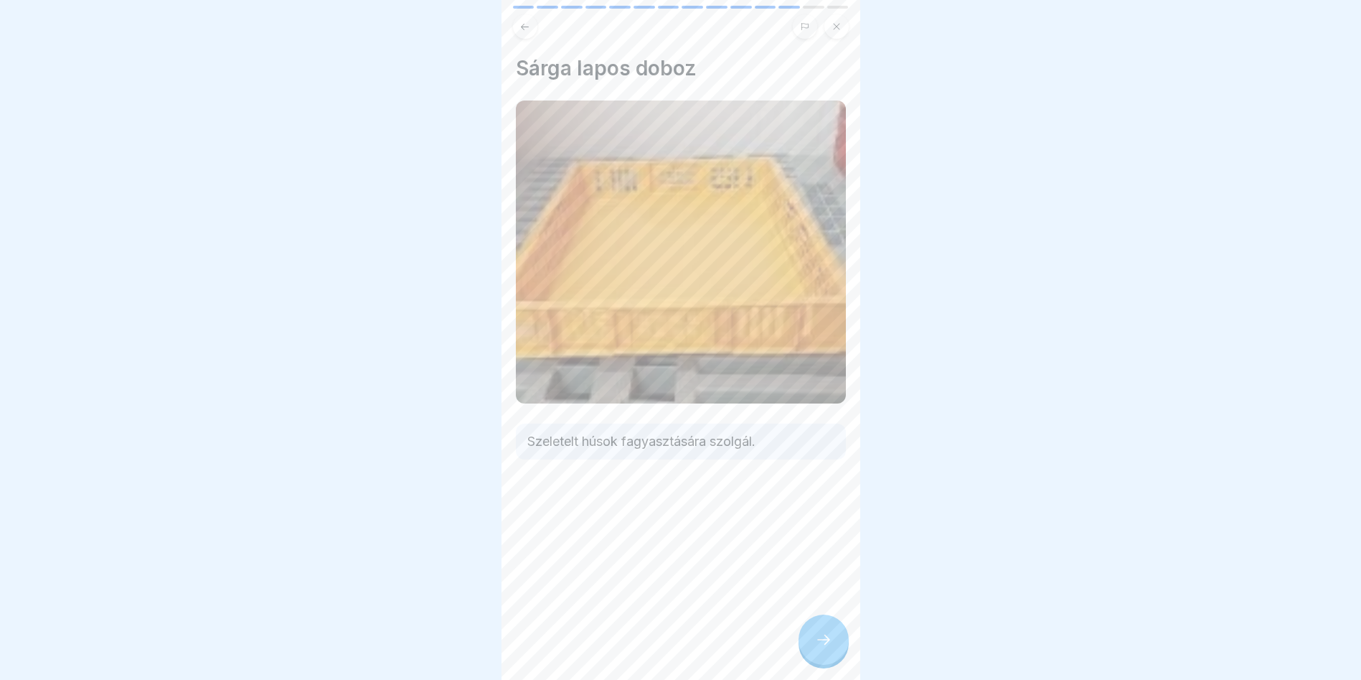
click at [824, 647] on icon at bounding box center [823, 639] width 17 height 17
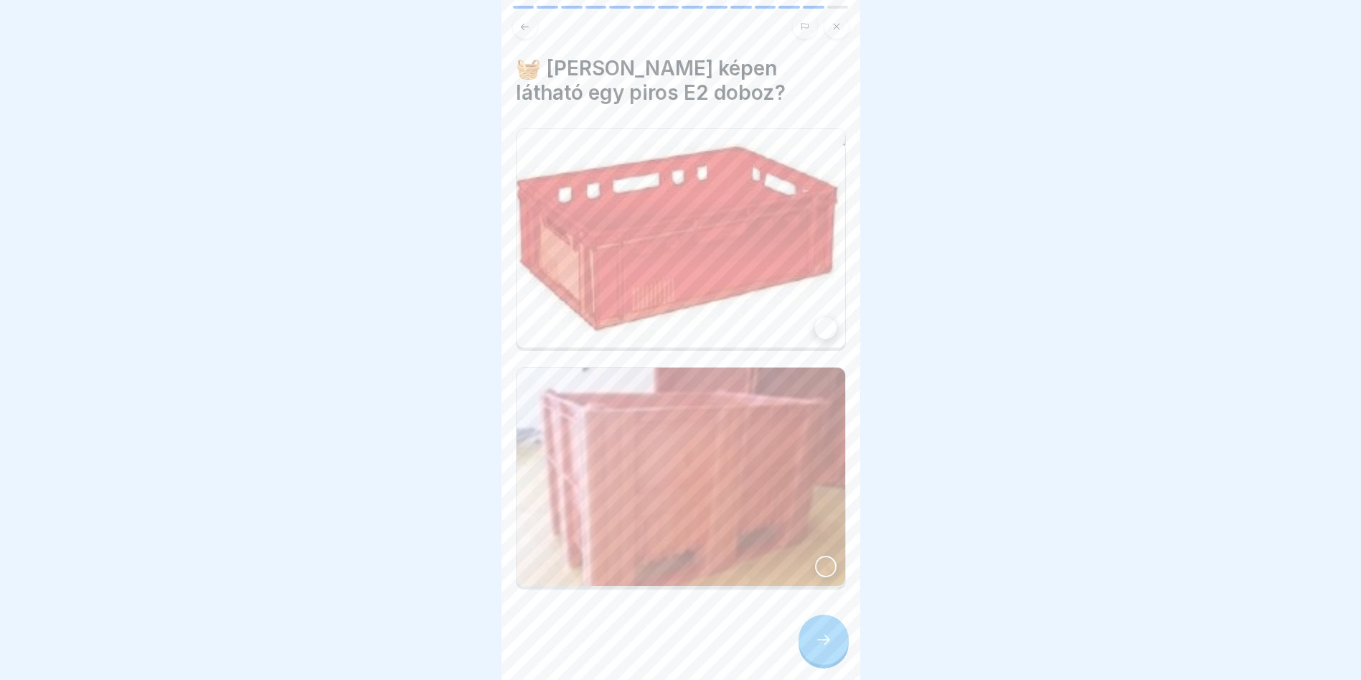
click at [815, 317] on div at bounding box center [826, 328] width 22 height 22
click at [821, 642] on div at bounding box center [824, 639] width 50 height 50
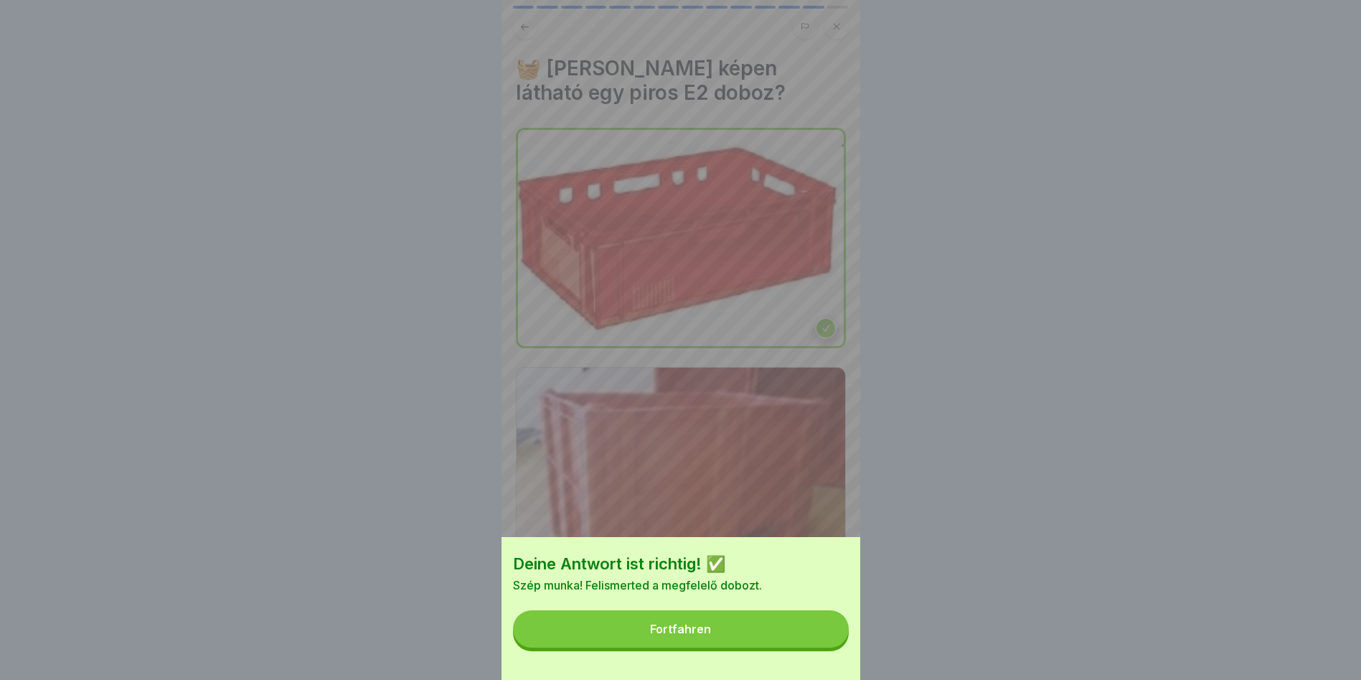
click at [825, 636] on button "Fortfahren" at bounding box center [681, 628] width 336 height 37
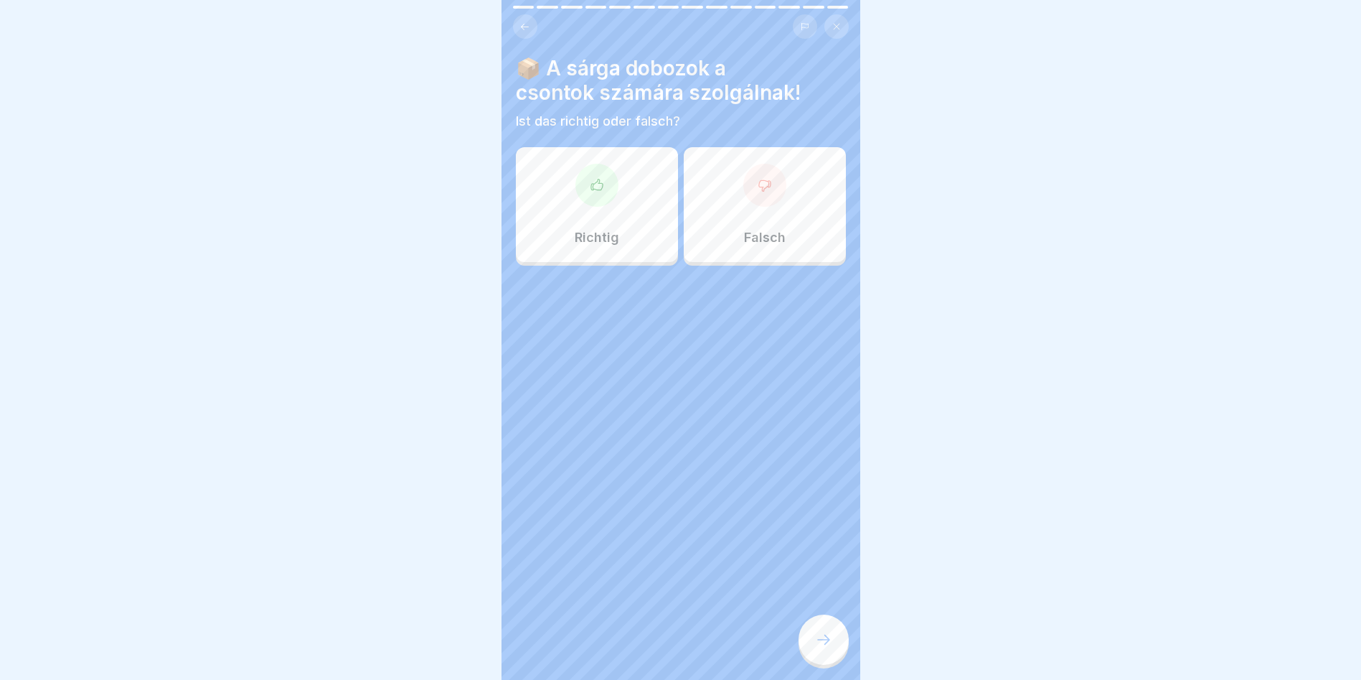
click at [759, 215] on div "Falsch" at bounding box center [765, 204] width 162 height 115
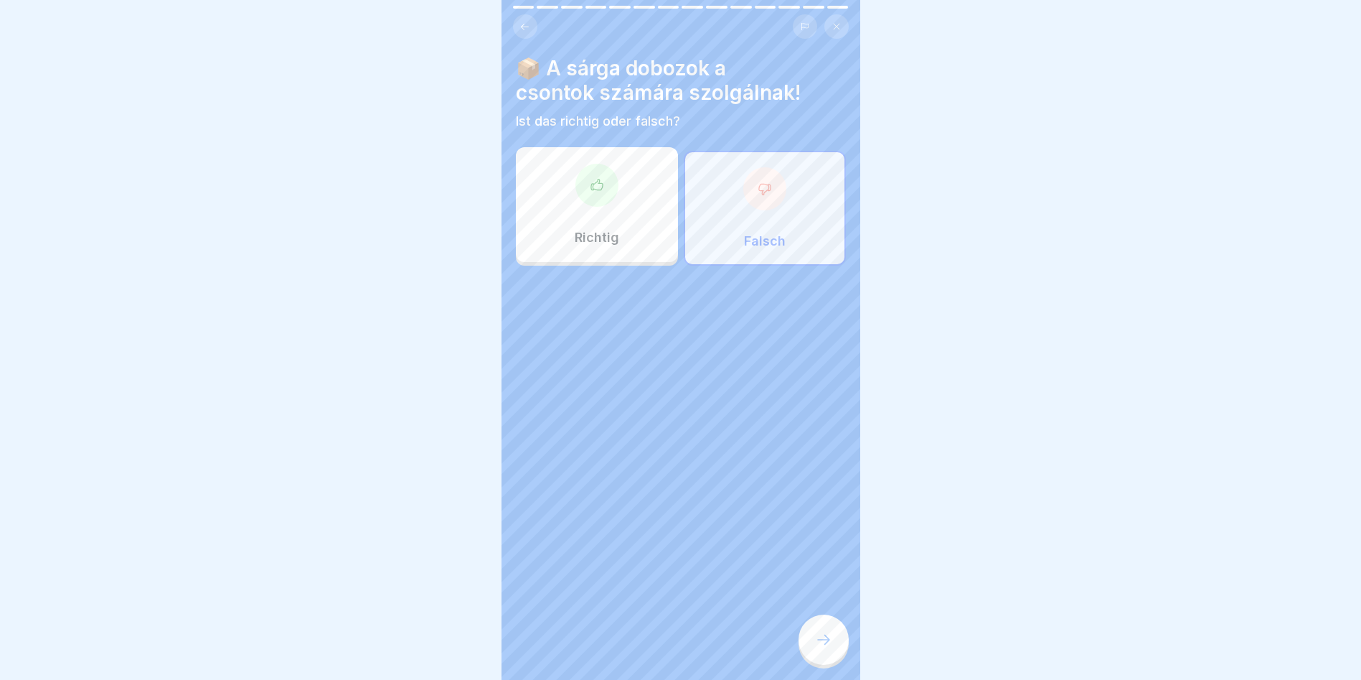
click at [807, 642] on div at bounding box center [824, 639] width 50 height 50
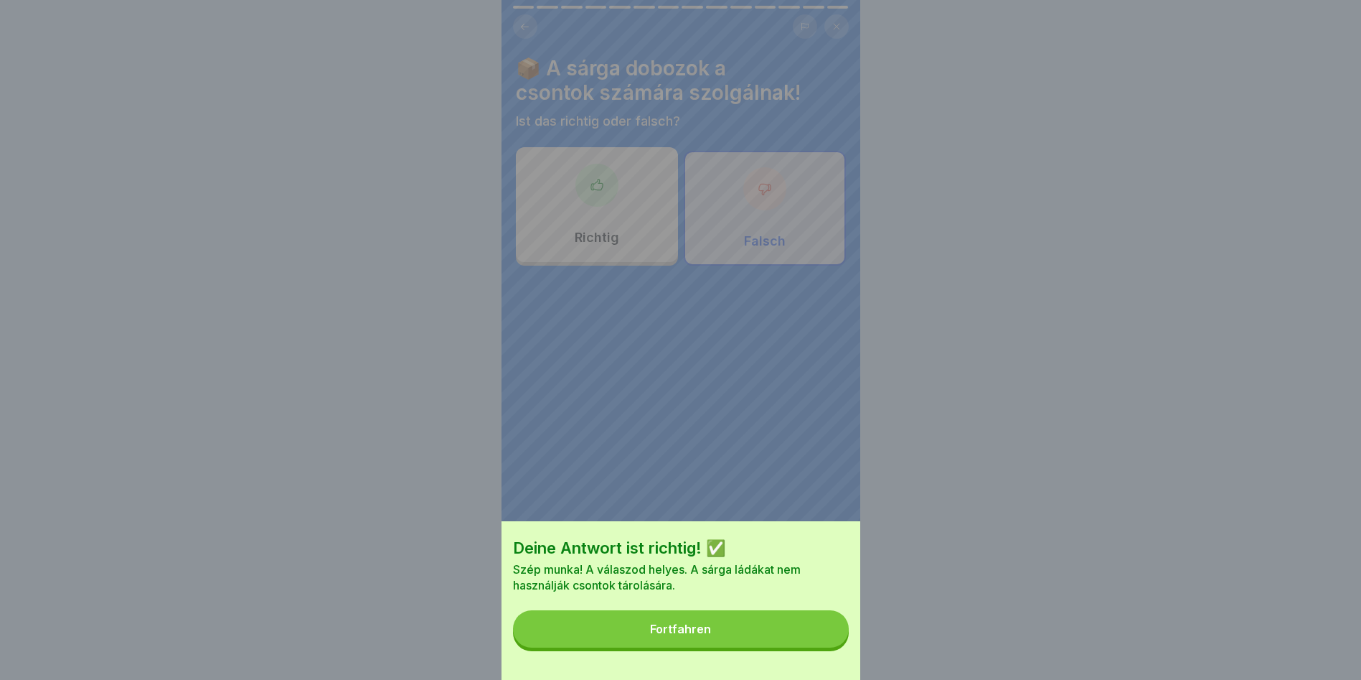
click at [802, 640] on button "Fortfahren" at bounding box center [681, 628] width 336 height 37
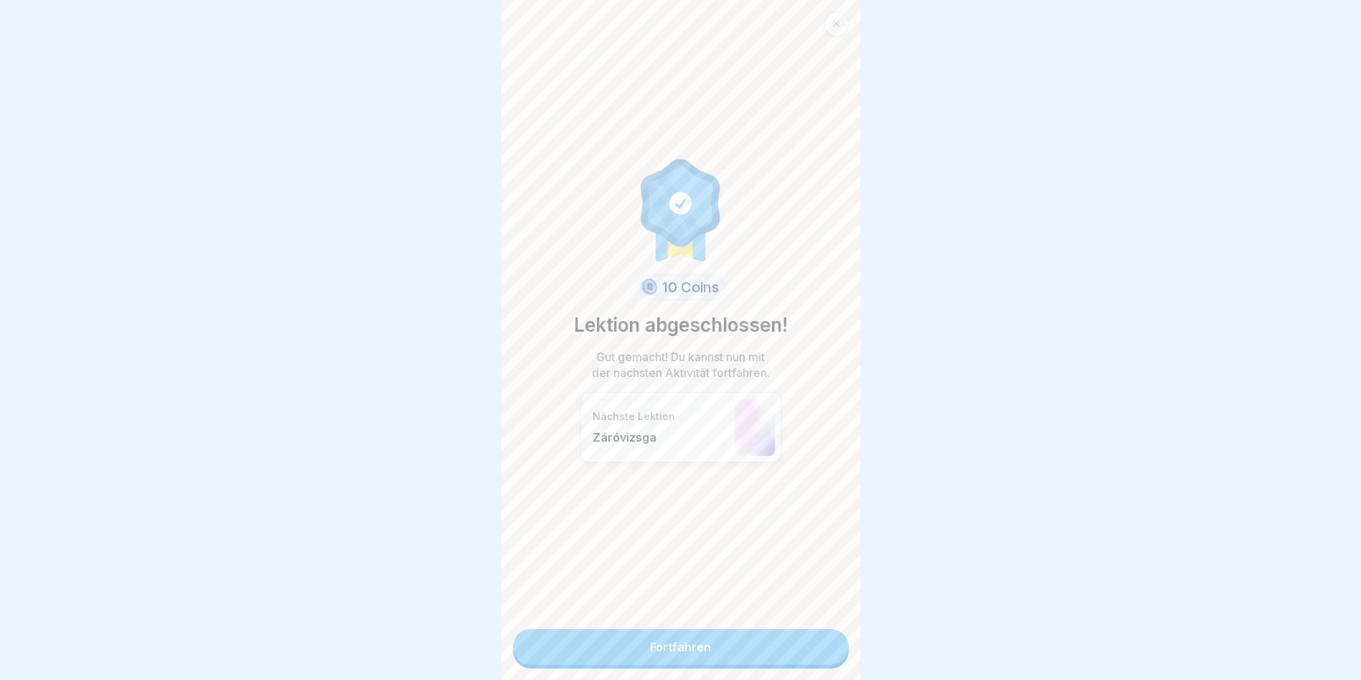
click at [751, 640] on link "Fortfahren" at bounding box center [681, 647] width 336 height 36
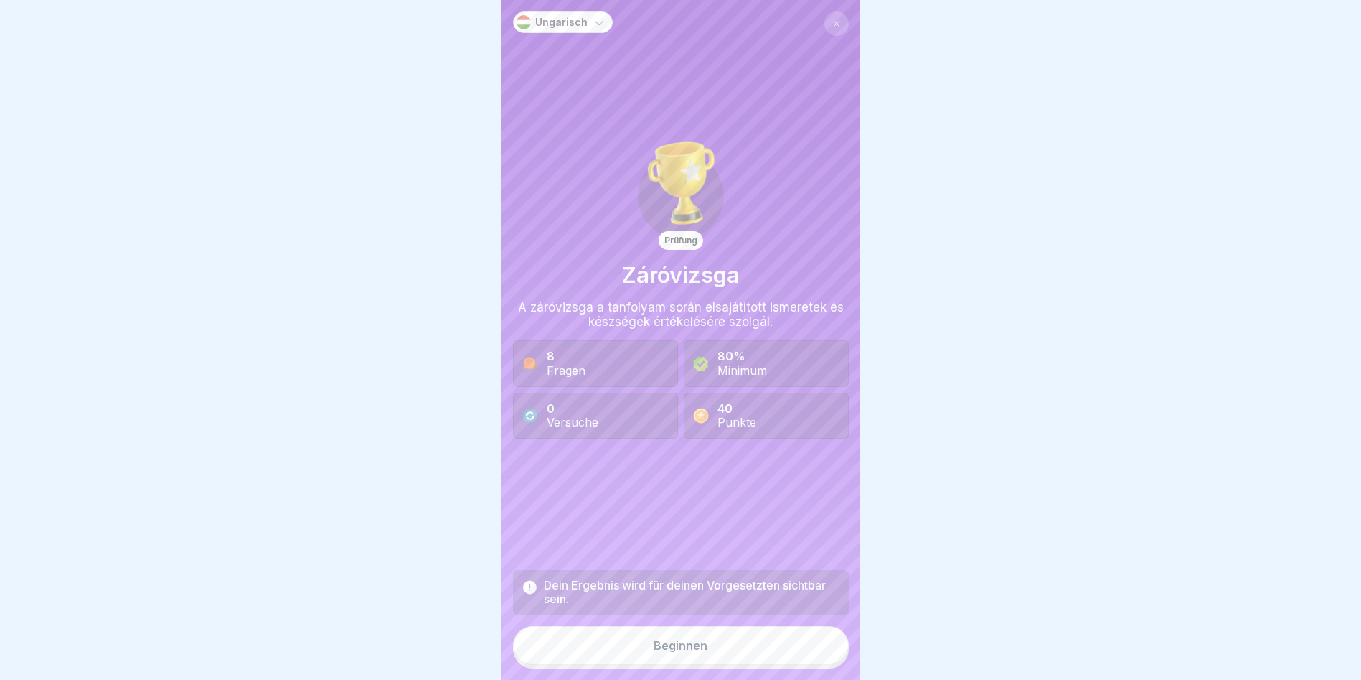
click at [723, 651] on button "Beginnen" at bounding box center [681, 645] width 336 height 39
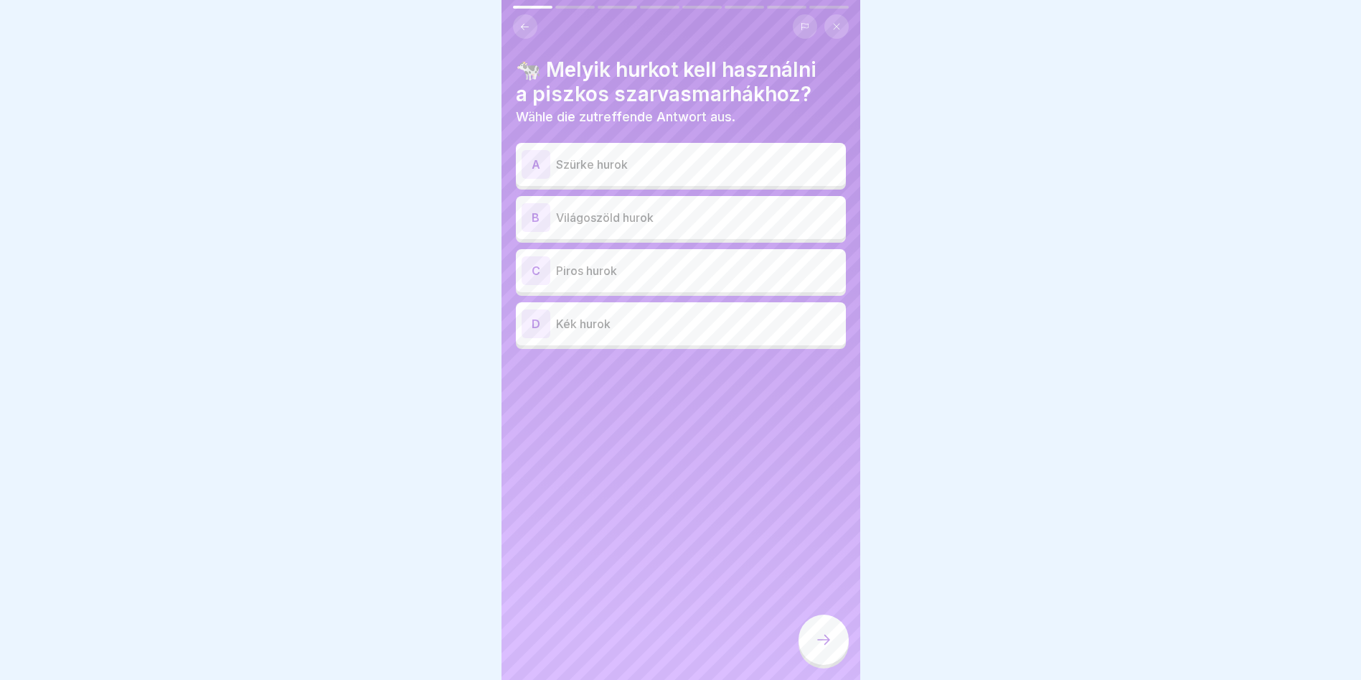
click at [550, 212] on div "B Világoszöld hurok" at bounding box center [681, 217] width 319 height 29
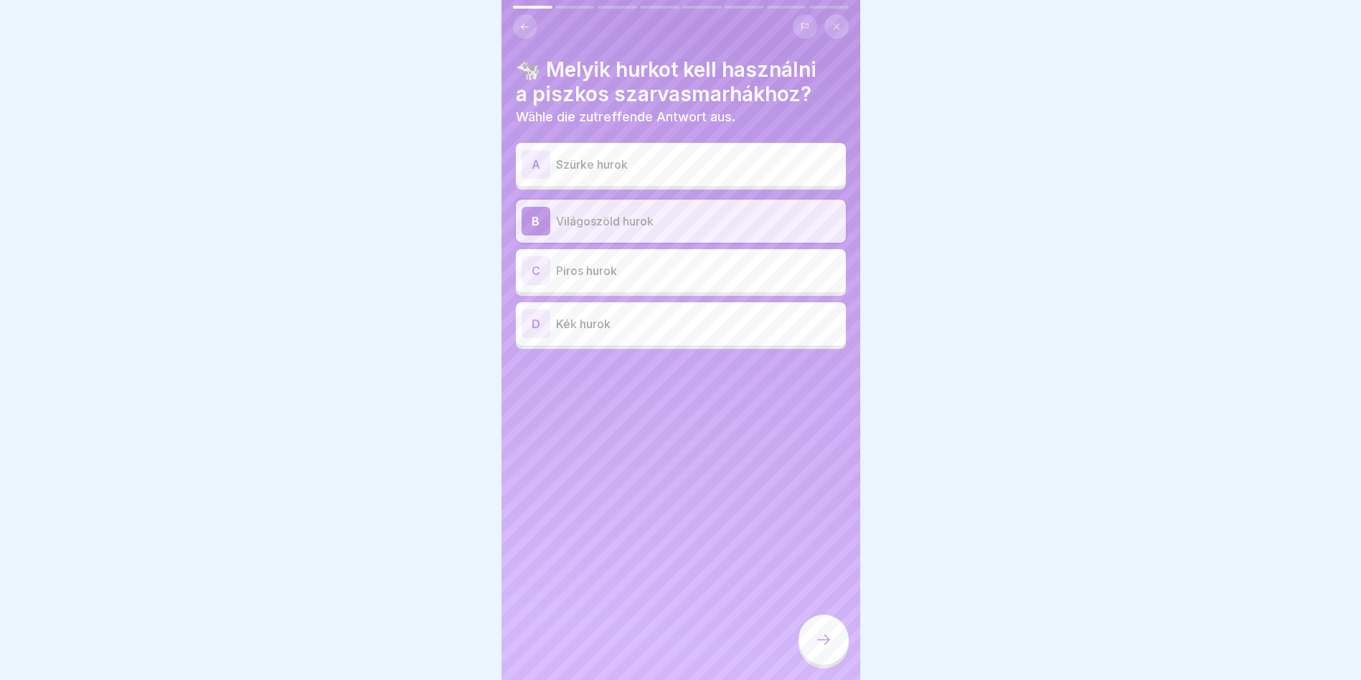
click at [825, 642] on div at bounding box center [824, 639] width 50 height 50
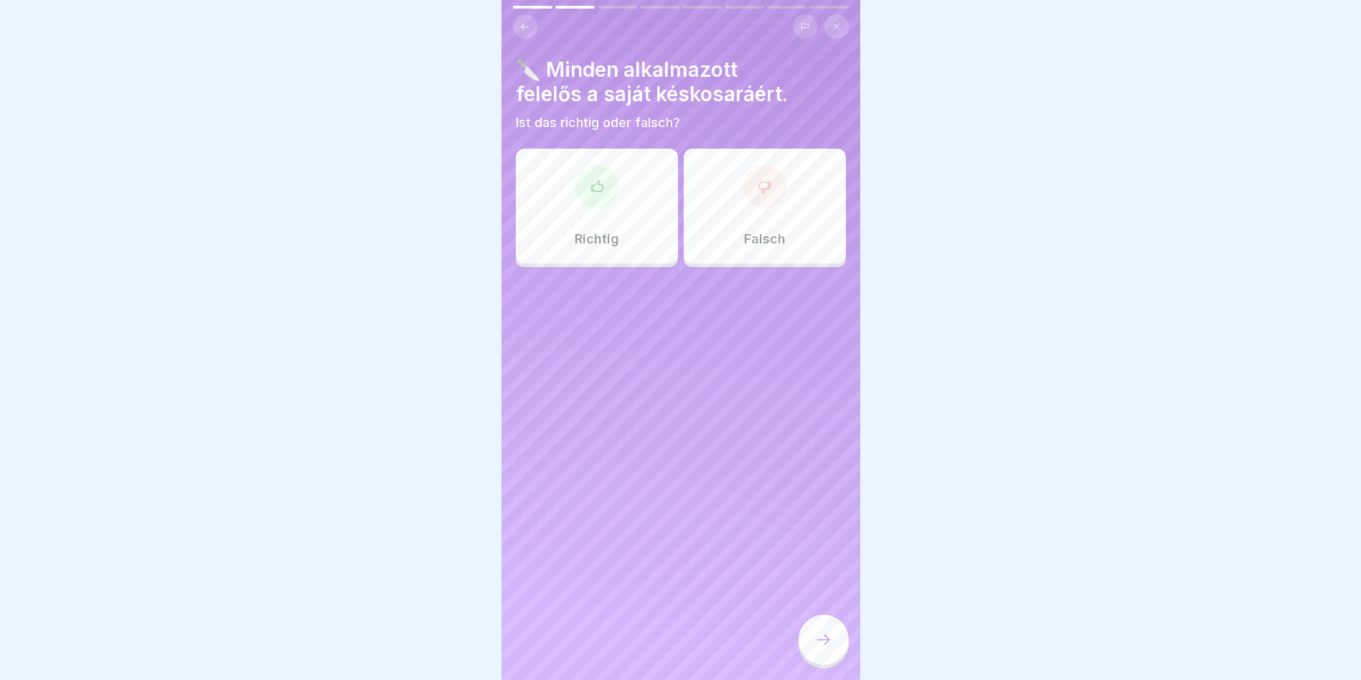
click at [581, 227] on div "Richtig" at bounding box center [597, 206] width 162 height 115
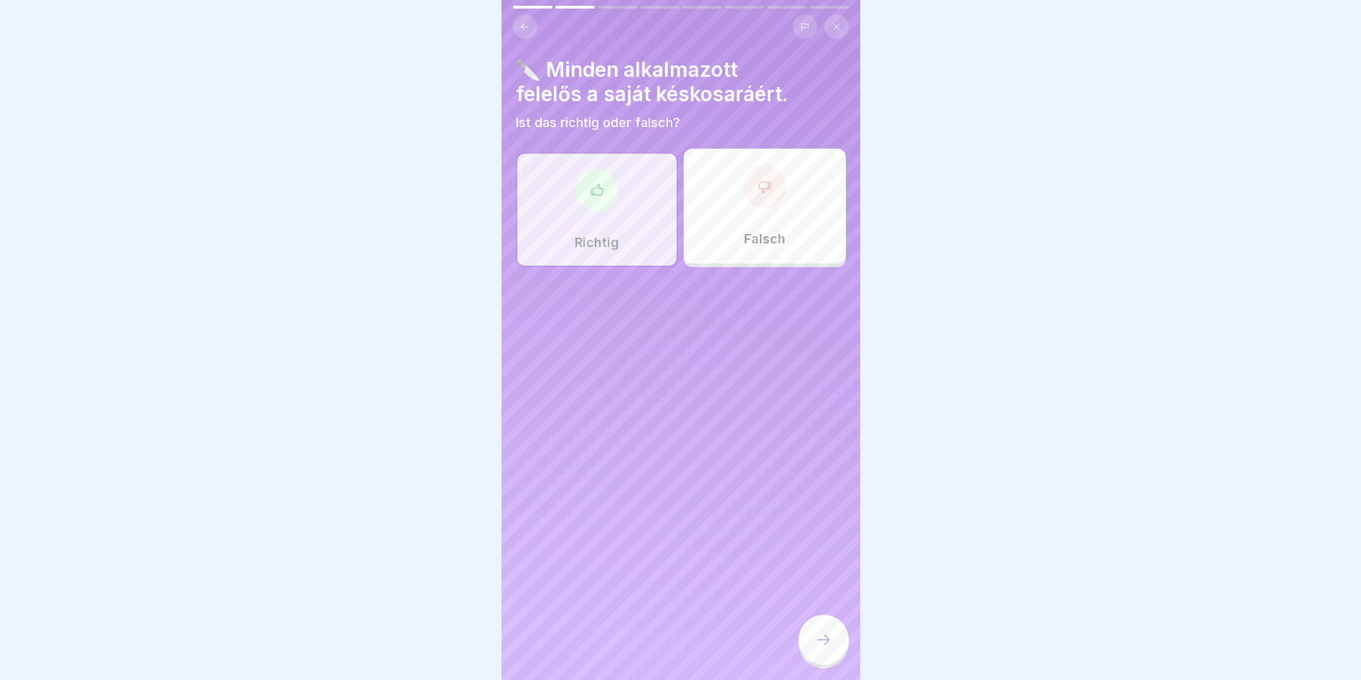
click at [817, 646] on icon at bounding box center [823, 639] width 17 height 17
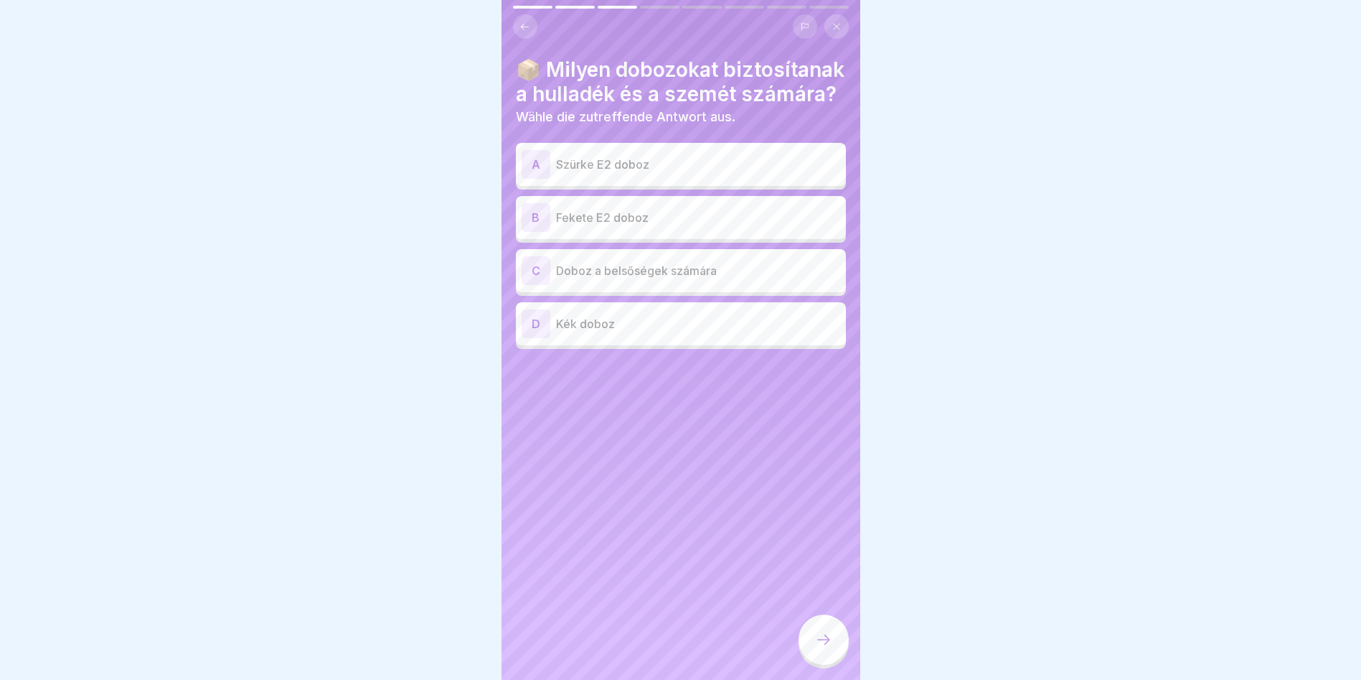
click at [532, 179] on div "A" at bounding box center [536, 164] width 29 height 29
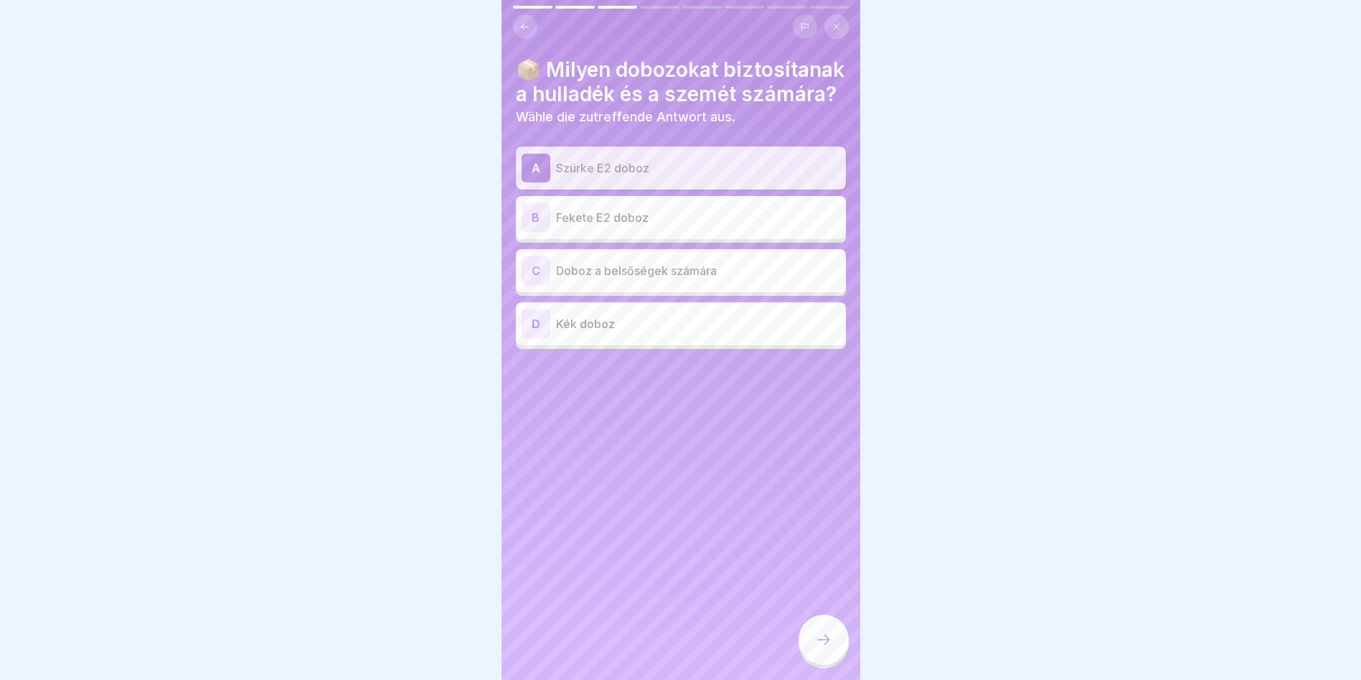
click at [814, 648] on div at bounding box center [824, 639] width 50 height 50
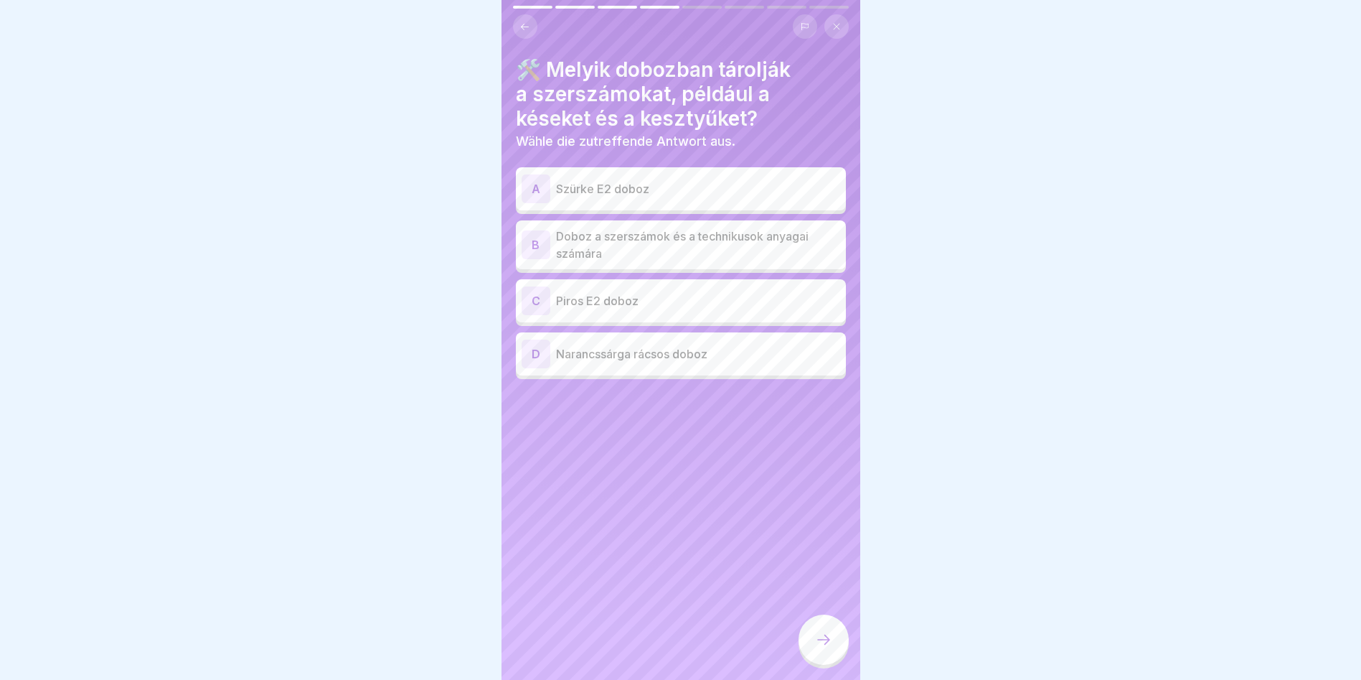
click at [538, 239] on div "B" at bounding box center [536, 244] width 29 height 29
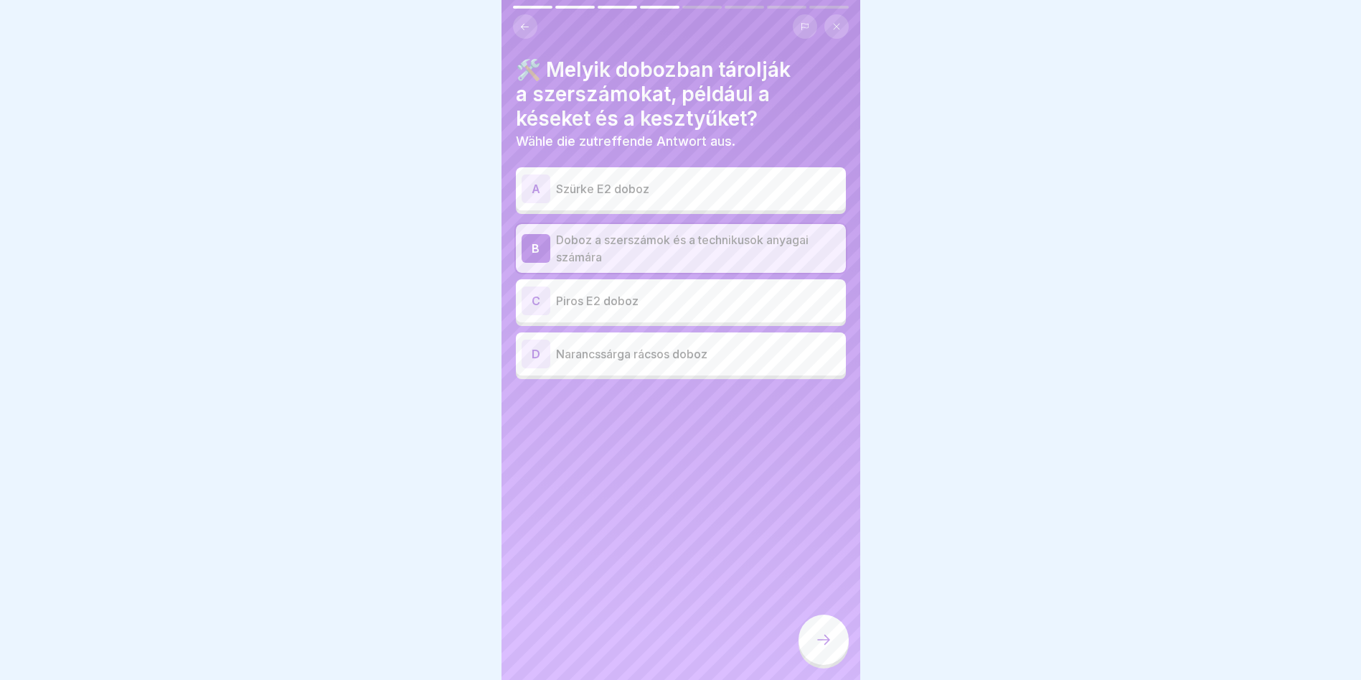
click at [817, 647] on icon at bounding box center [823, 639] width 17 height 17
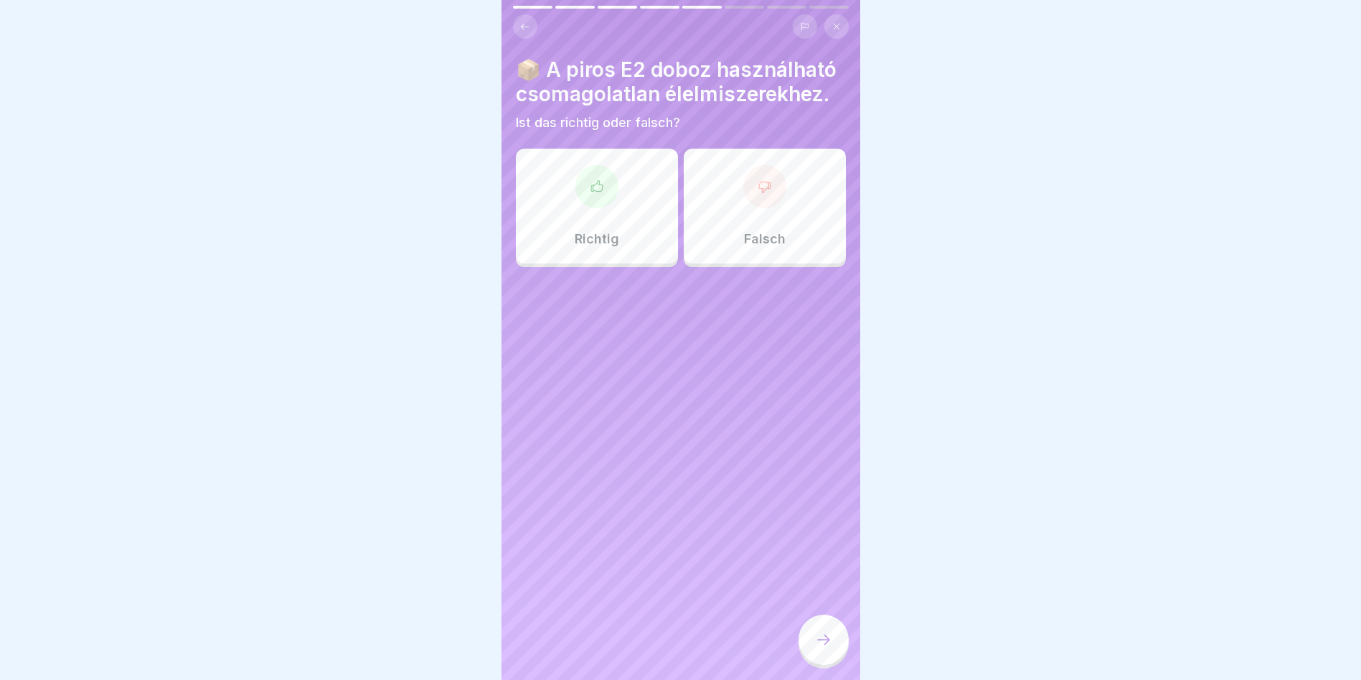
click at [598, 194] on icon at bounding box center [597, 186] width 14 height 14
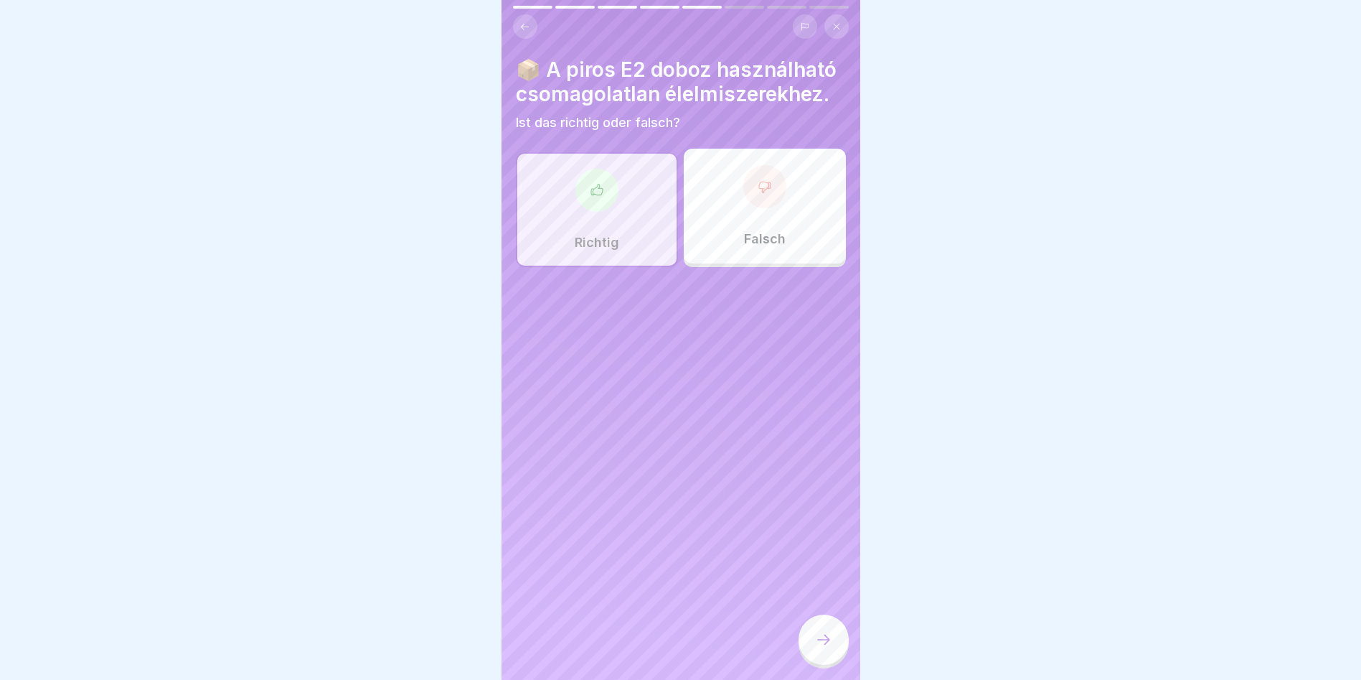
click at [815, 642] on div at bounding box center [824, 639] width 50 height 50
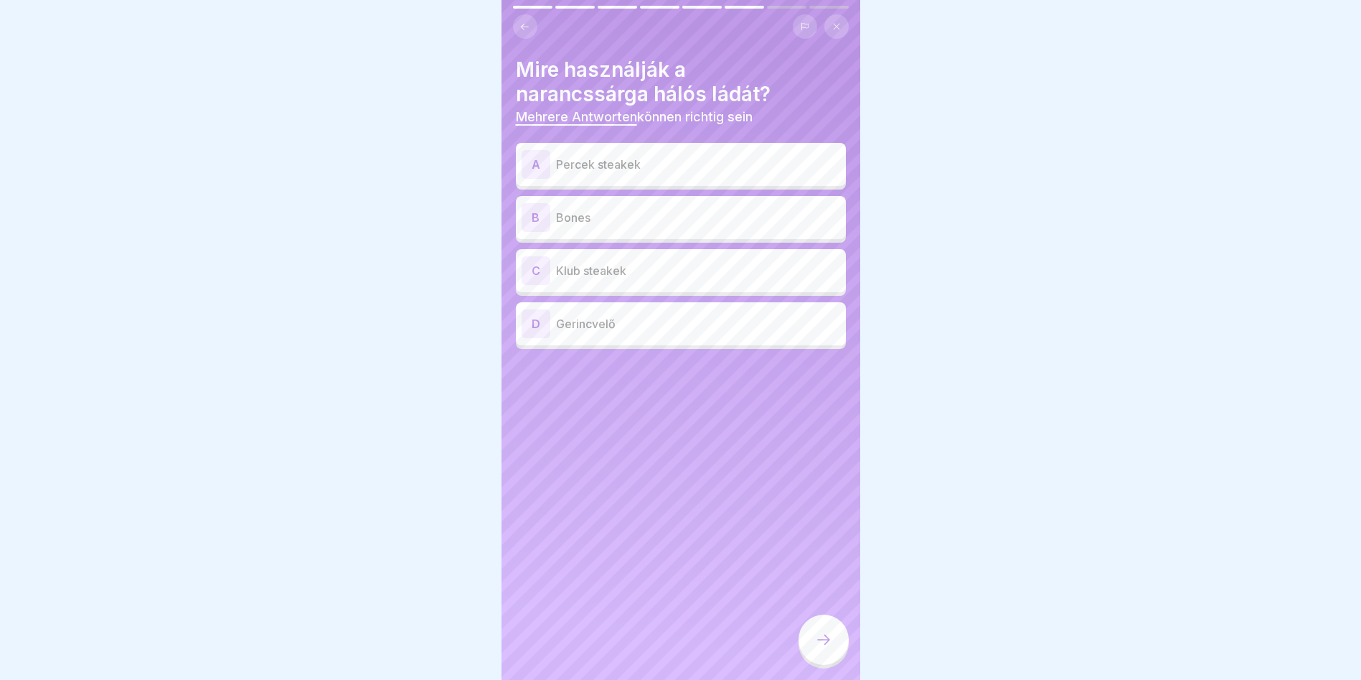
click at [532, 162] on div "A" at bounding box center [536, 164] width 29 height 29
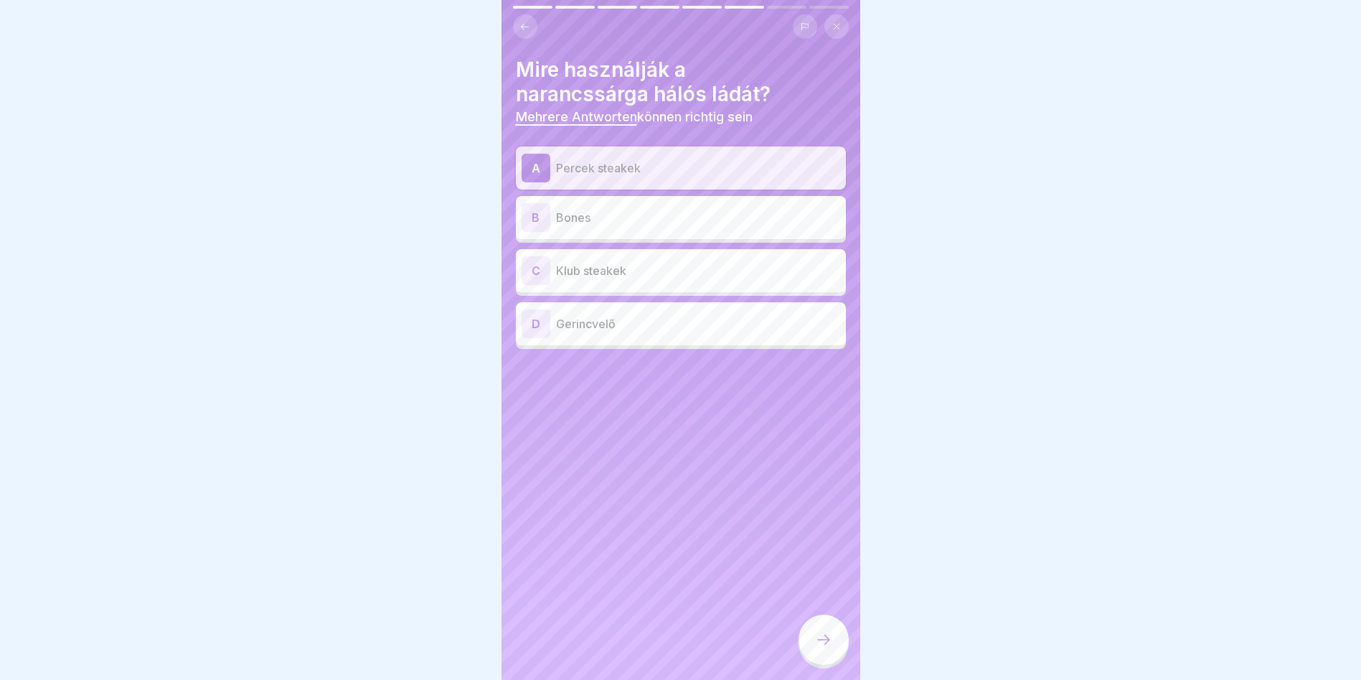
click at [537, 263] on div "C" at bounding box center [536, 270] width 29 height 29
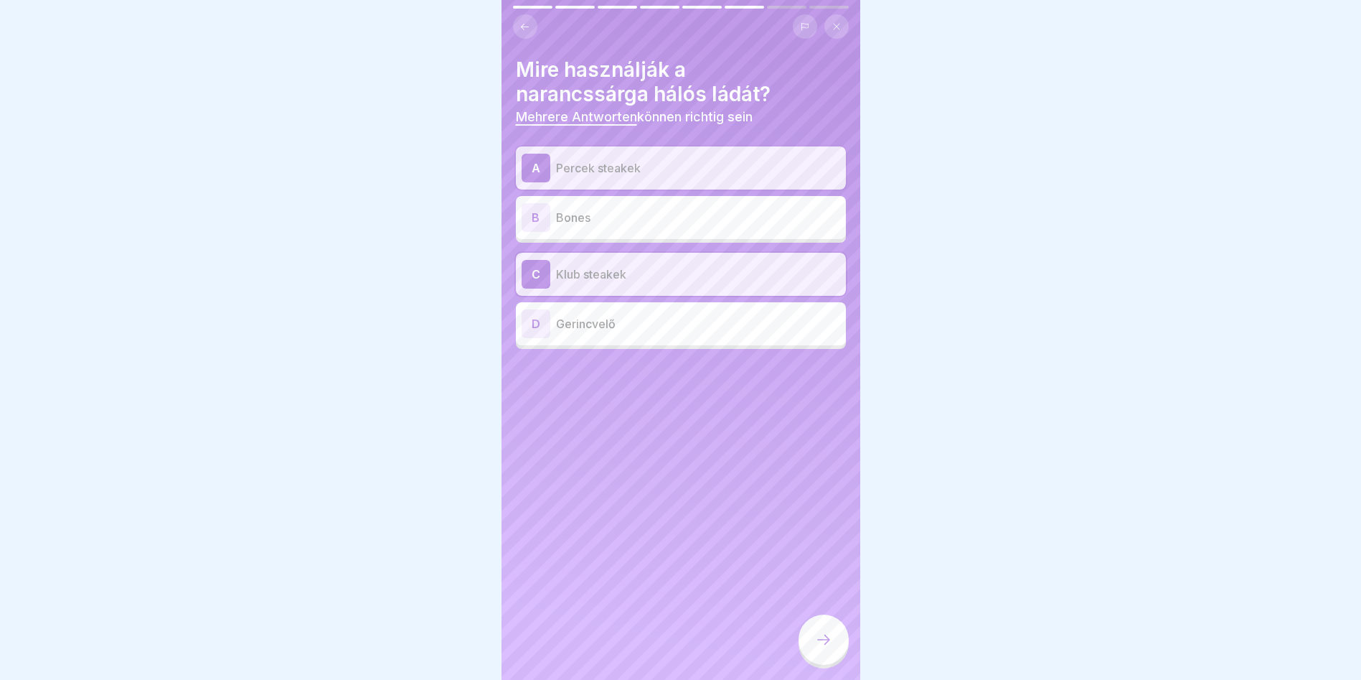
click at [812, 639] on div at bounding box center [824, 639] width 50 height 50
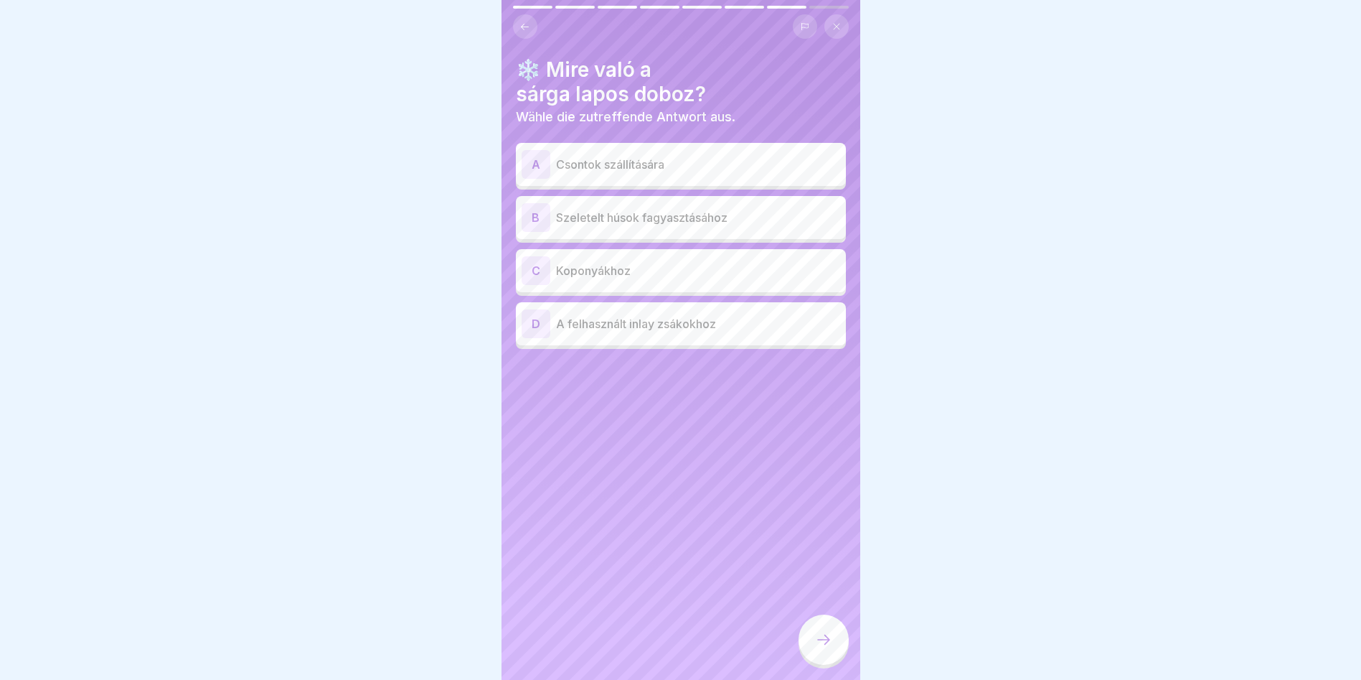
click at [534, 208] on div "B" at bounding box center [536, 217] width 29 height 29
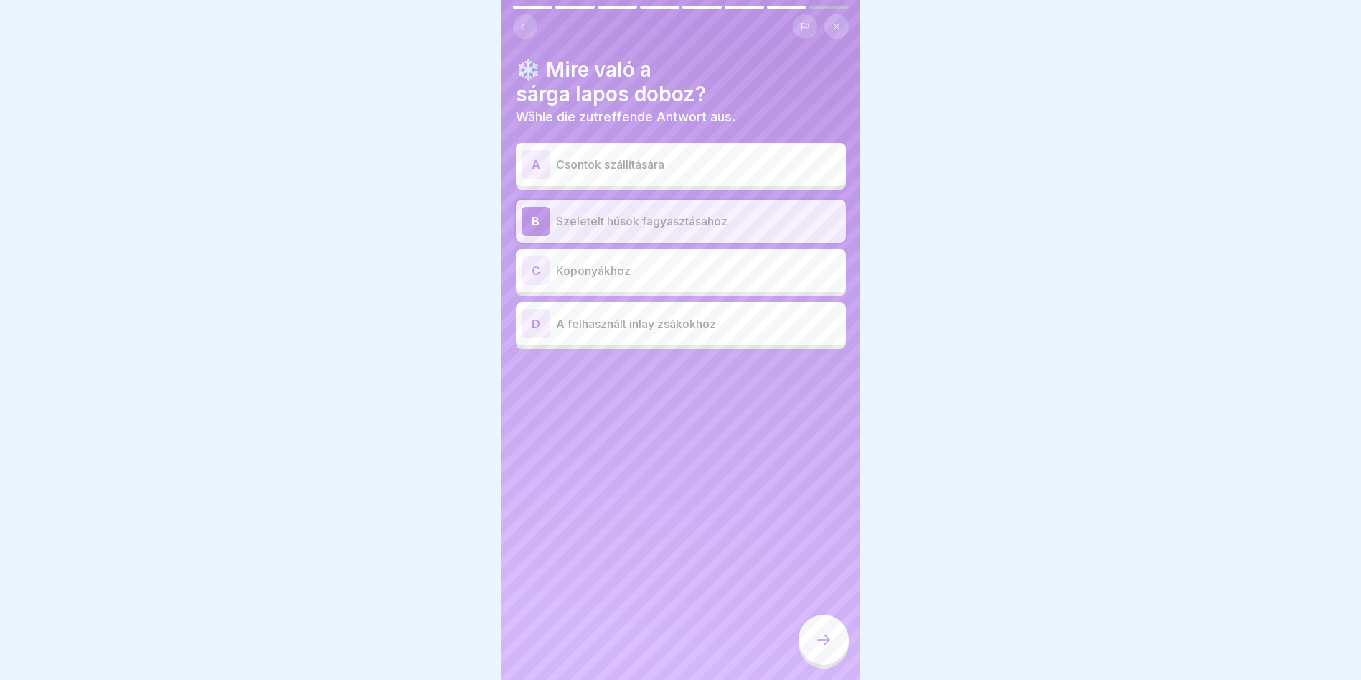
click at [822, 648] on icon at bounding box center [823, 639] width 17 height 17
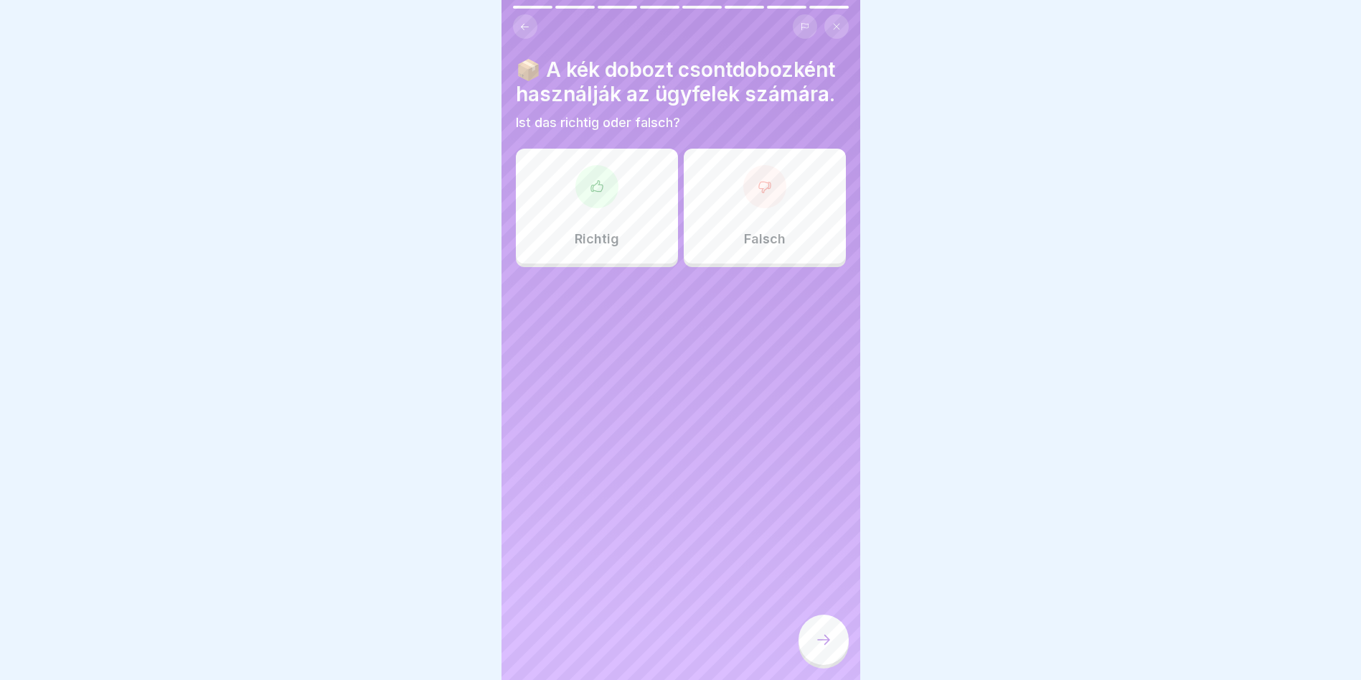
click at [747, 208] on div at bounding box center [764, 186] width 43 height 43
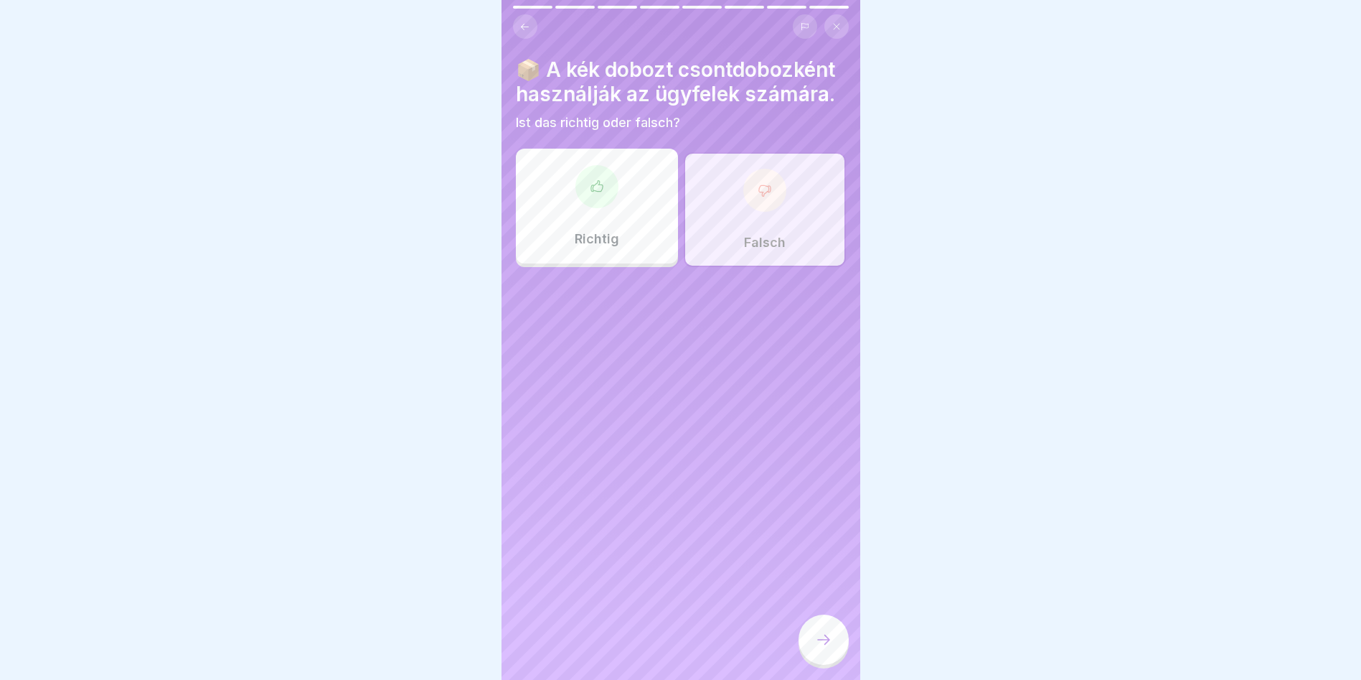
click at [594, 194] on icon at bounding box center [597, 186] width 14 height 14
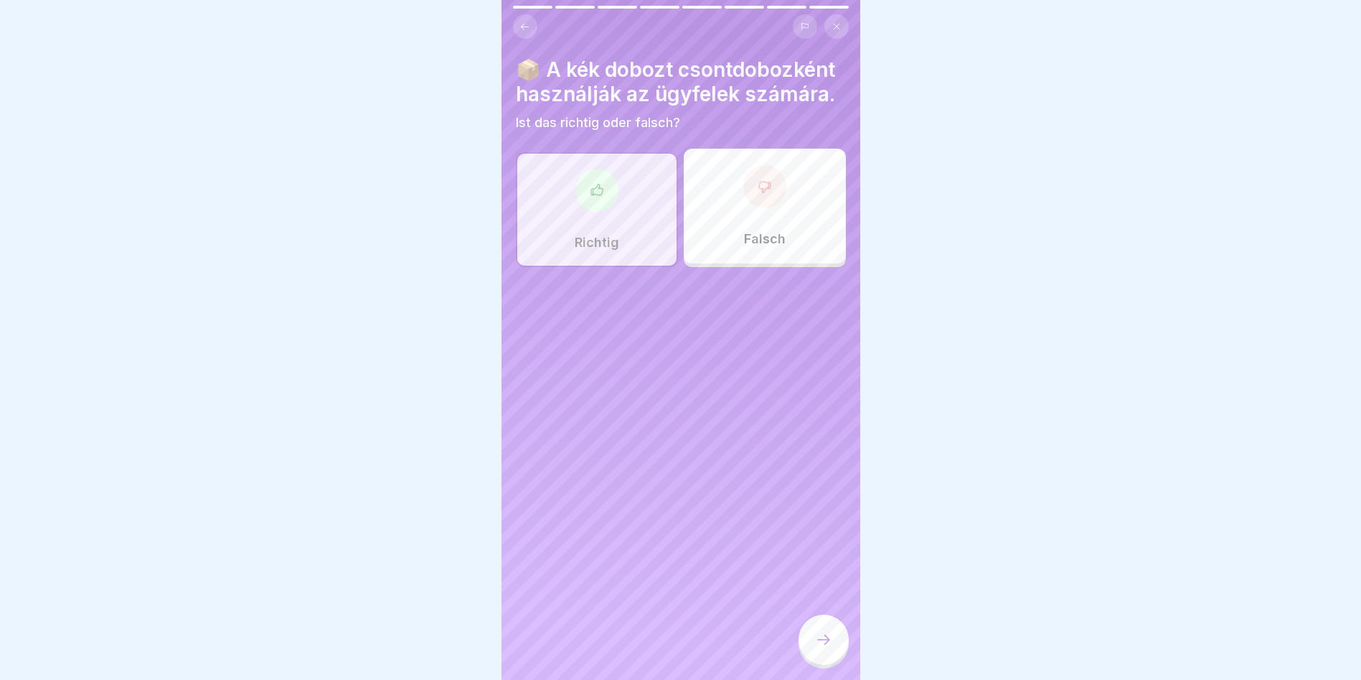
click at [814, 647] on div at bounding box center [824, 639] width 50 height 50
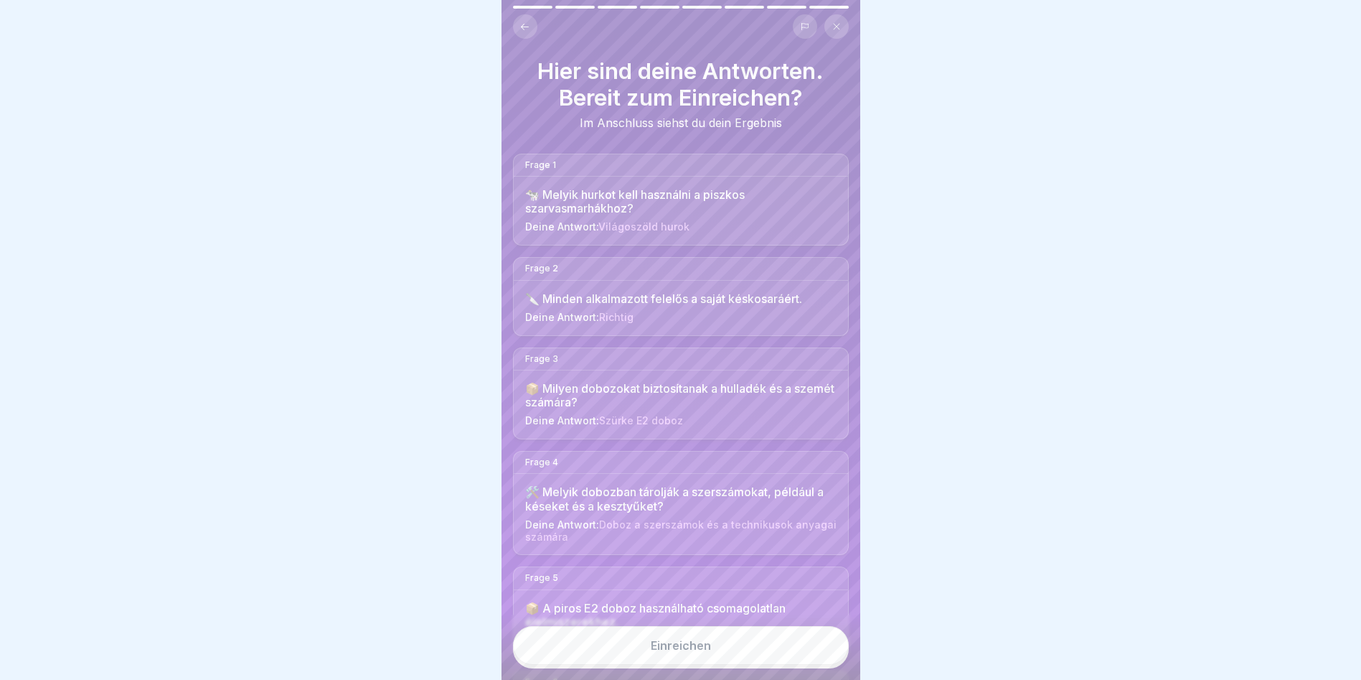
click at [743, 646] on button "Einreichen" at bounding box center [681, 645] width 336 height 39
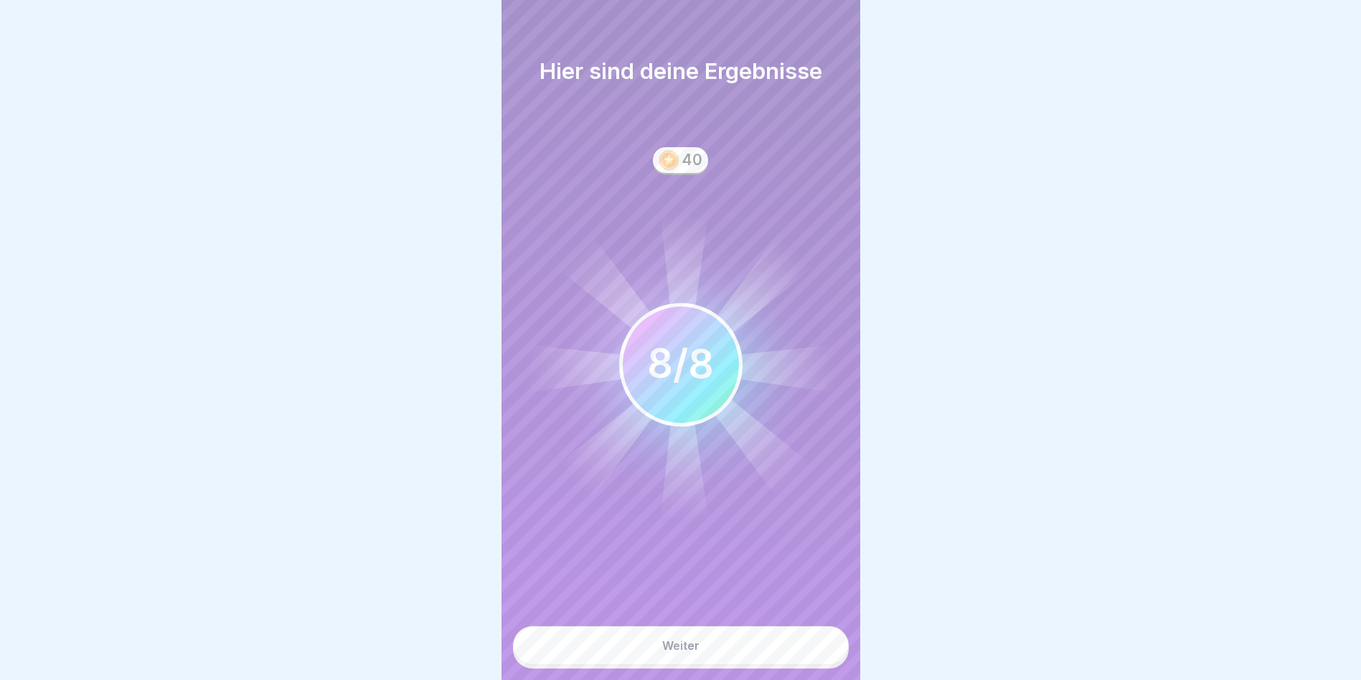
click at [712, 648] on button "Weiter" at bounding box center [681, 645] width 336 height 39
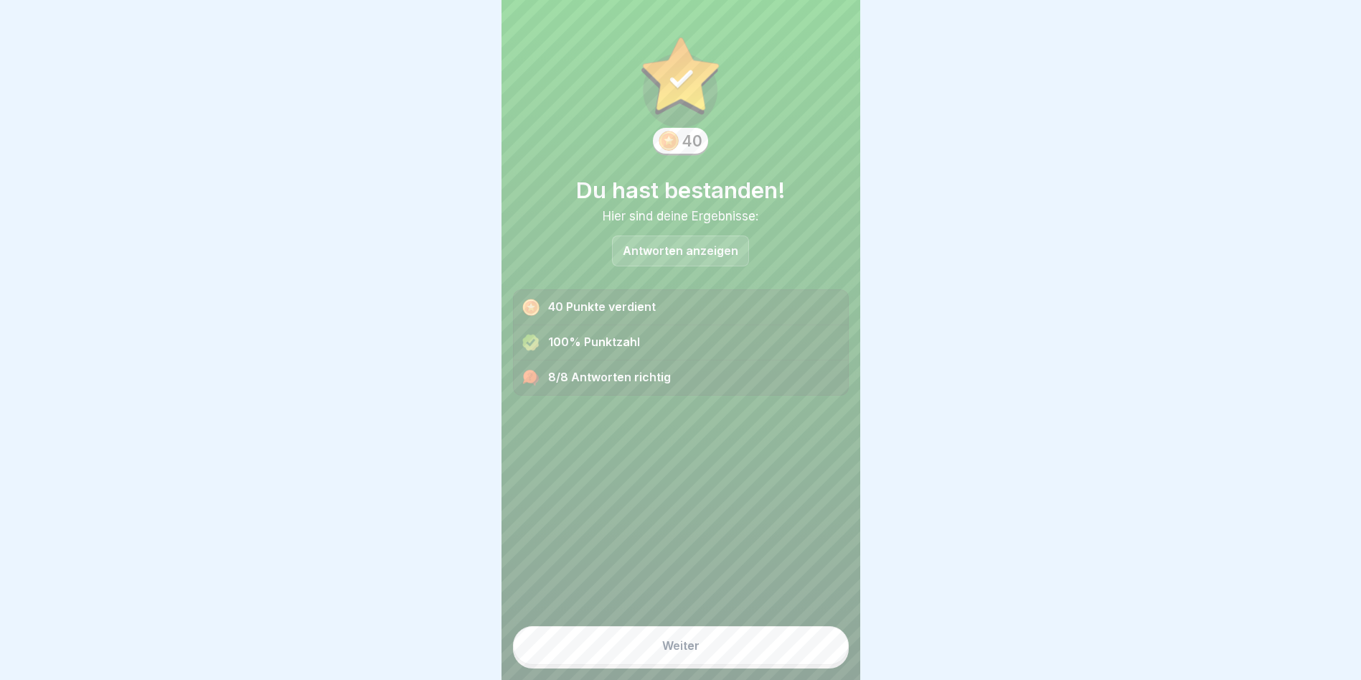
click at [712, 648] on button "Weiter" at bounding box center [681, 645] width 336 height 39
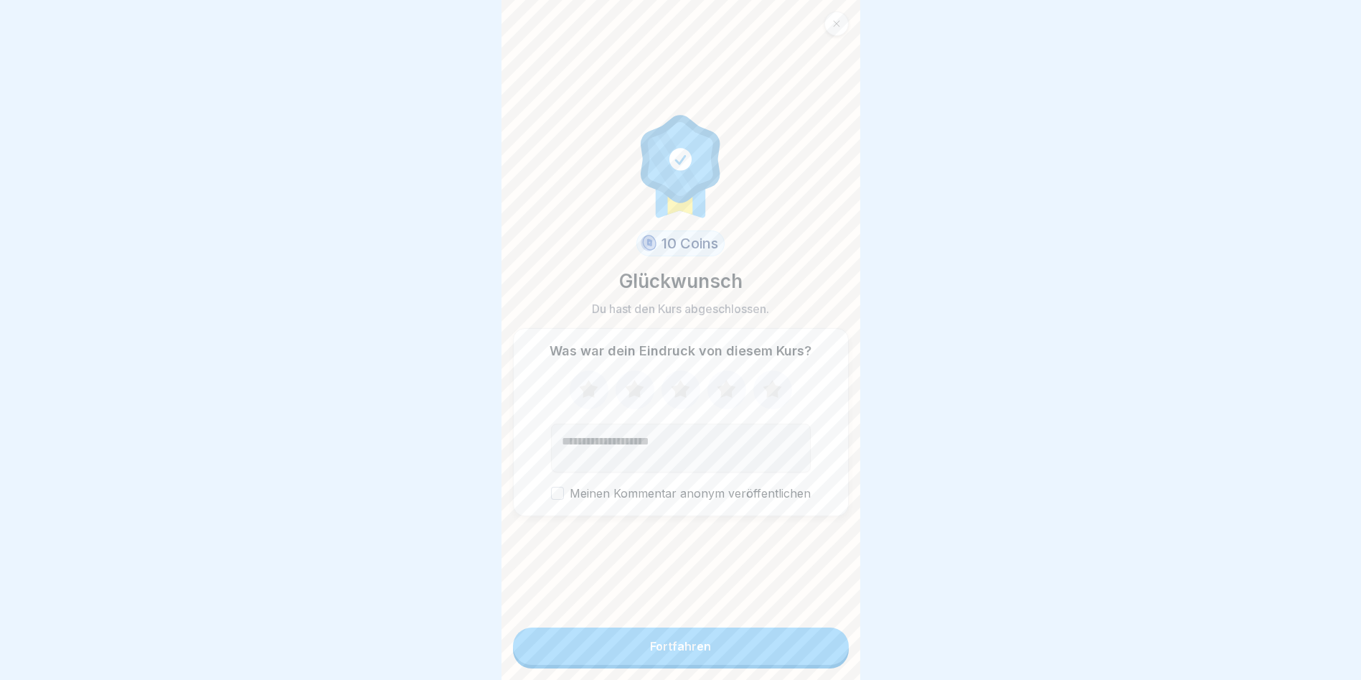
click at [760, 643] on button "Fortfahren" at bounding box center [681, 645] width 336 height 37
